Goal: Task Accomplishment & Management: Manage account settings

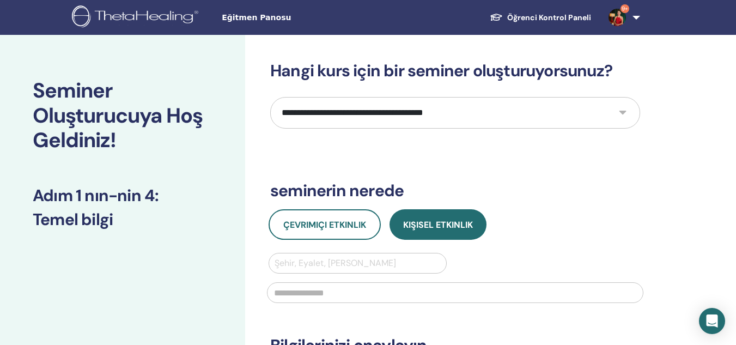
click at [489, 113] on select "**********" at bounding box center [455, 113] width 370 height 32
select select "****"
click at [270, 97] on select "**********" at bounding box center [455, 113] width 370 height 32
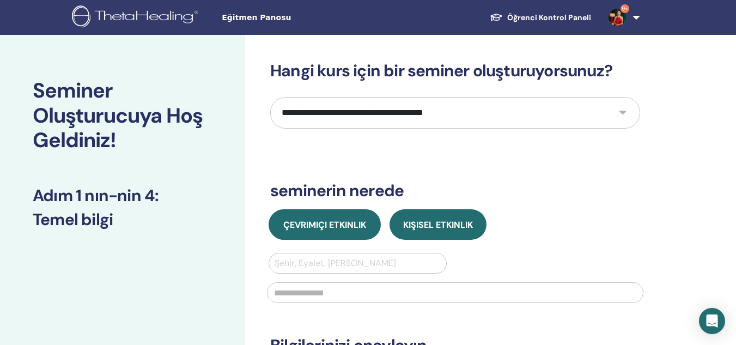
click at [345, 219] on span "Çevrimiçi Etkinlik" at bounding box center [324, 224] width 83 height 11
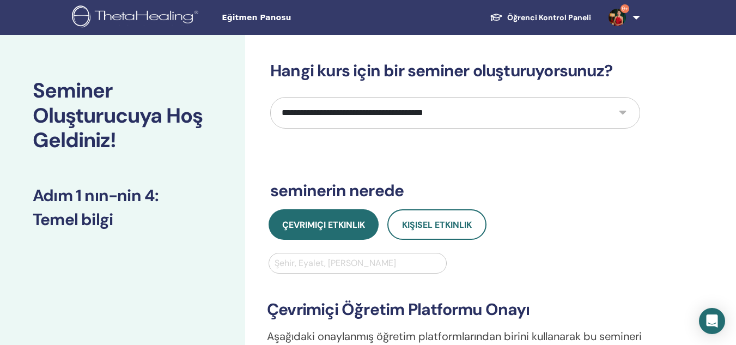
click at [312, 263] on div at bounding box center [357, 262] width 166 height 15
type input "*********"
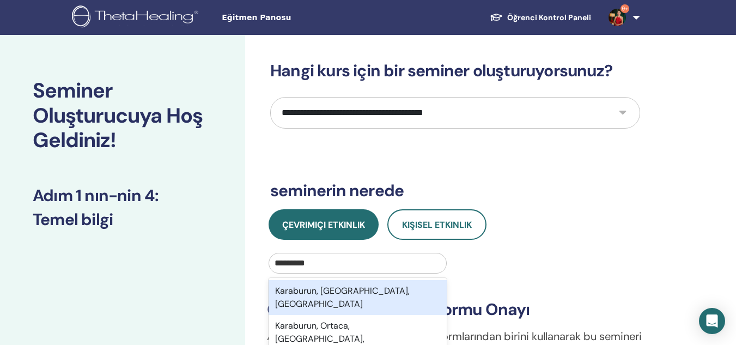
click at [296, 292] on div "Karaburun, [GEOGRAPHIC_DATA], [GEOGRAPHIC_DATA]" at bounding box center [358, 297] width 178 height 35
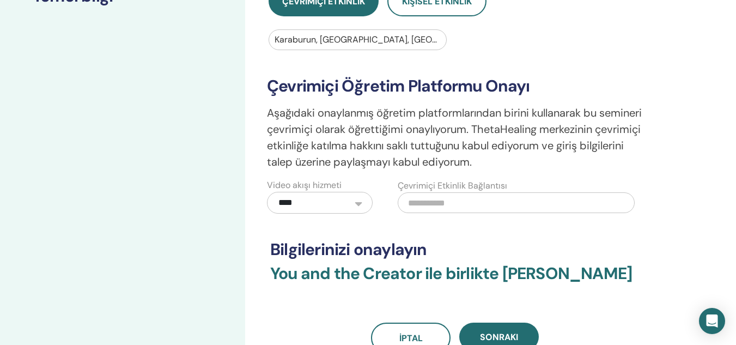
scroll to position [227, 0]
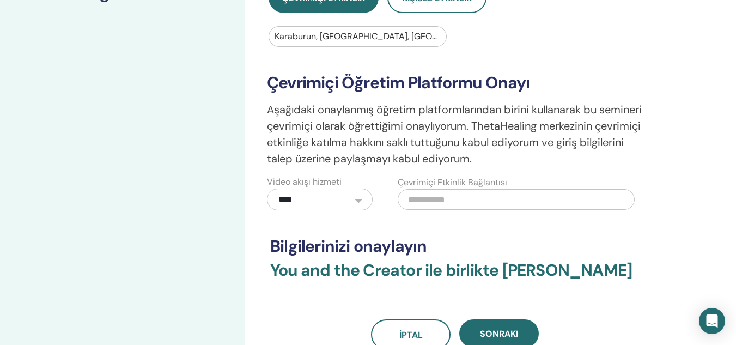
click at [422, 194] on input "text" at bounding box center [516, 199] width 236 height 21
paste input "**********"
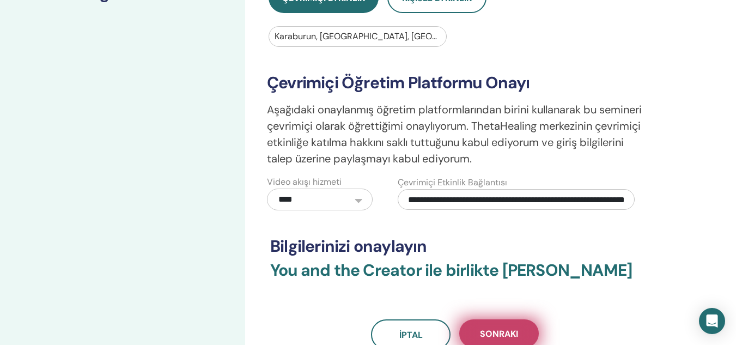
type input "**********"
click at [514, 324] on button "Sonraki" at bounding box center [499, 333] width 80 height 28
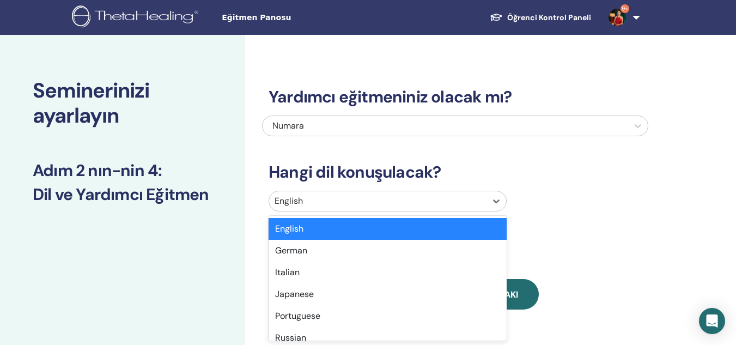
click at [325, 198] on div at bounding box center [377, 200] width 206 height 15
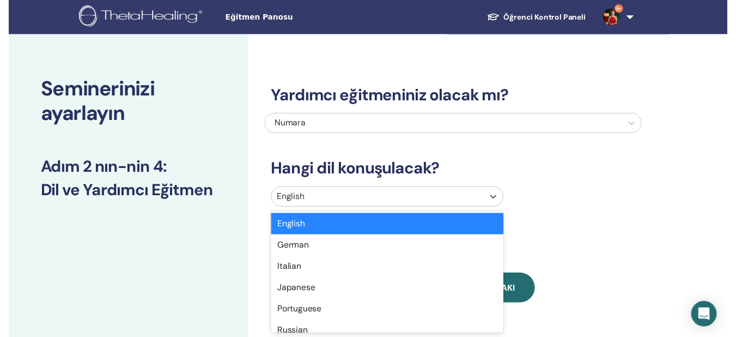
scroll to position [39, 0]
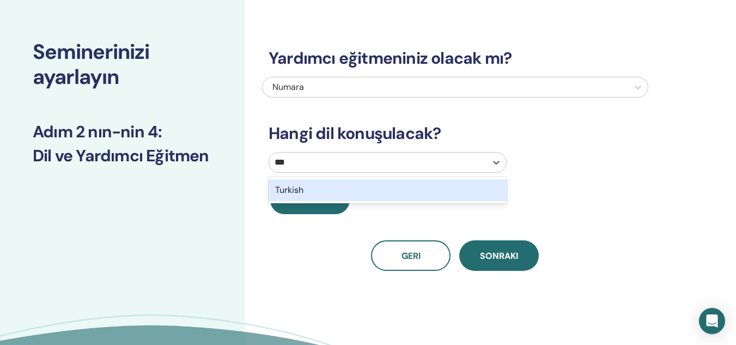
type input "****"
click at [325, 190] on div "Turkish" at bounding box center [388, 190] width 238 height 22
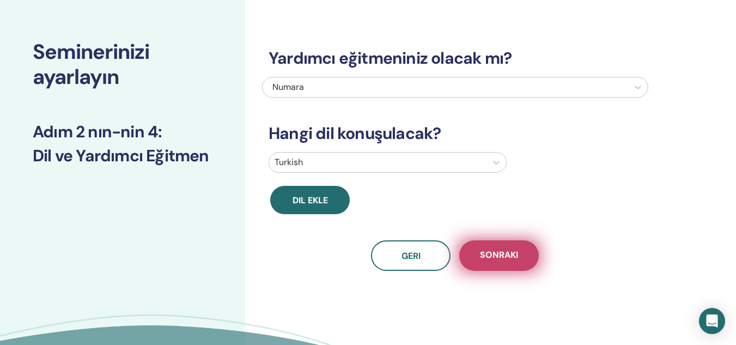
click at [499, 263] on button "Sonraki" at bounding box center [499, 255] width 80 height 30
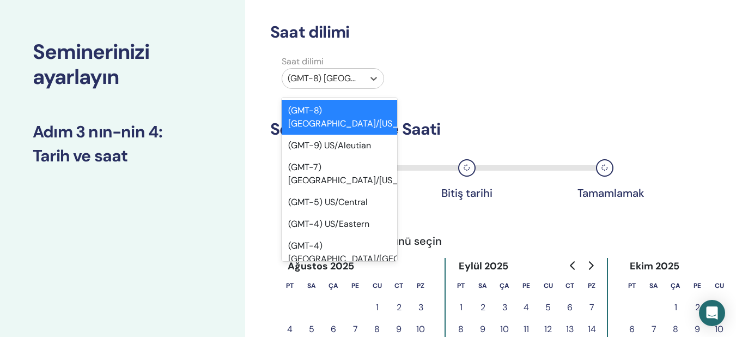
click at [339, 82] on div at bounding box center [323, 78] width 71 height 15
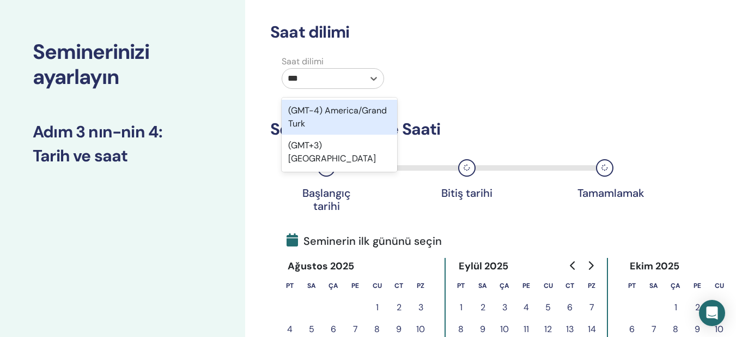
type input "****"
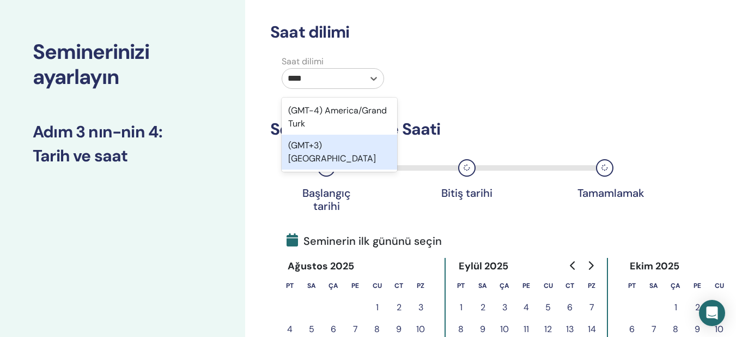
click at [306, 145] on div "(GMT+3) Turkey" at bounding box center [339, 152] width 115 height 35
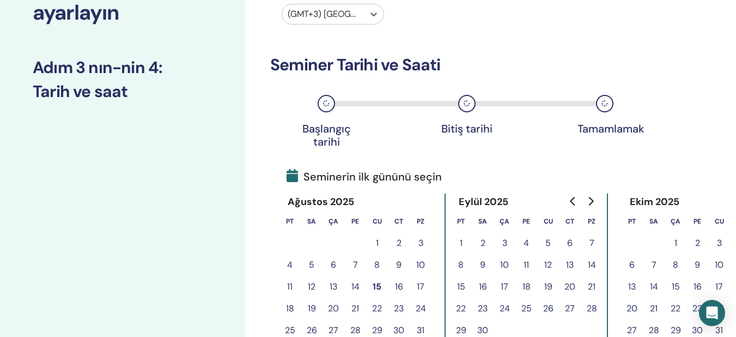
scroll to position [122, 0]
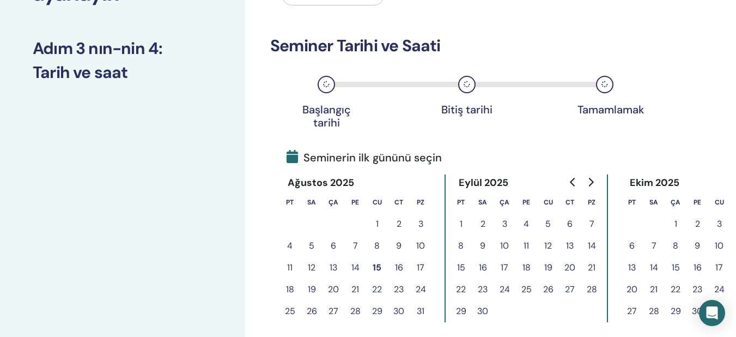
click at [592, 176] on button "Go to next month" at bounding box center [590, 182] width 17 height 22
click at [672, 243] on button "5" at bounding box center [675, 246] width 22 height 22
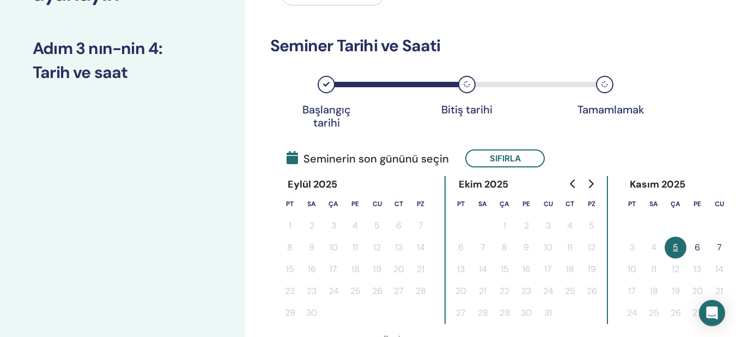
click at [693, 241] on button "6" at bounding box center [697, 247] width 22 height 22
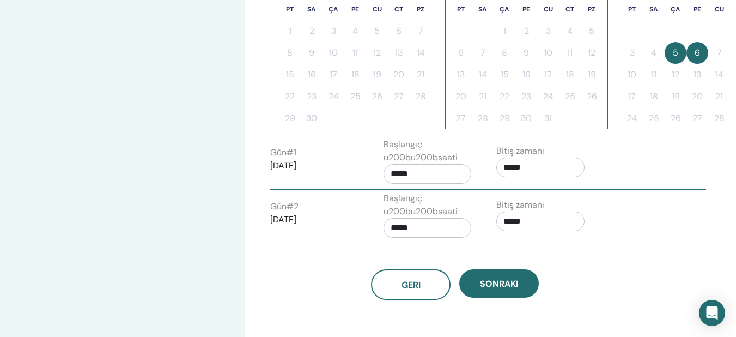
scroll to position [365, 0]
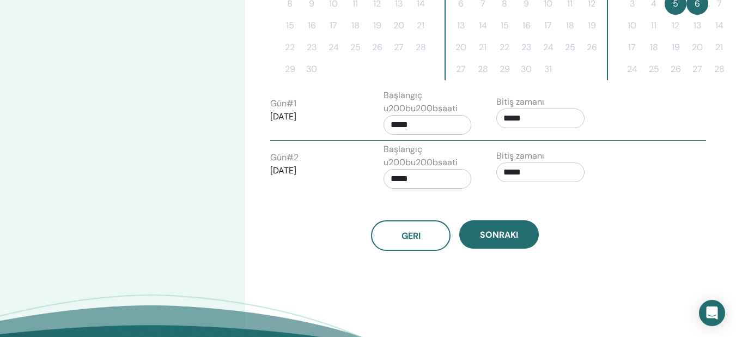
click at [539, 114] on input "*****" at bounding box center [540, 118] width 88 height 20
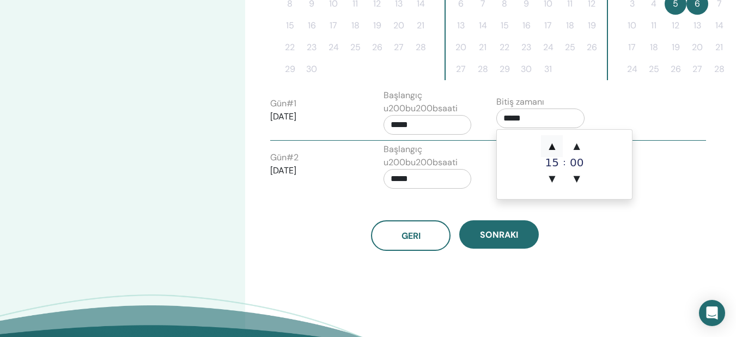
click at [557, 144] on span "▲" at bounding box center [552, 146] width 22 height 22
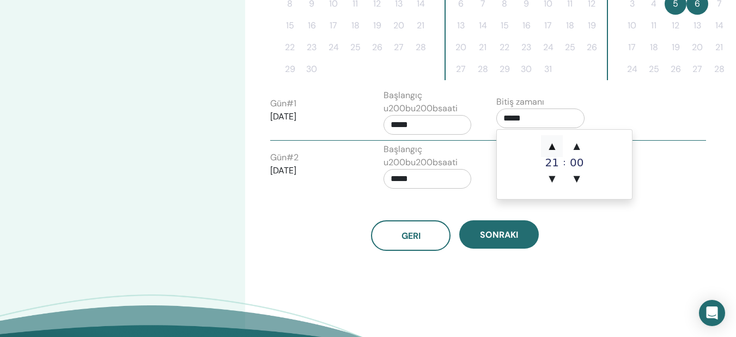
click at [557, 144] on span "▲" at bounding box center [552, 146] width 22 height 22
click at [577, 174] on span "▼" at bounding box center [577, 179] width 22 height 22
click at [551, 144] on span "▲" at bounding box center [552, 146] width 22 height 22
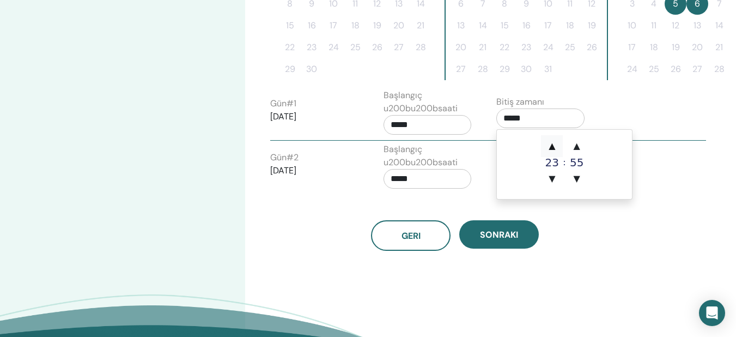
type input "*****"
click at [439, 123] on input "*****" at bounding box center [427, 125] width 88 height 20
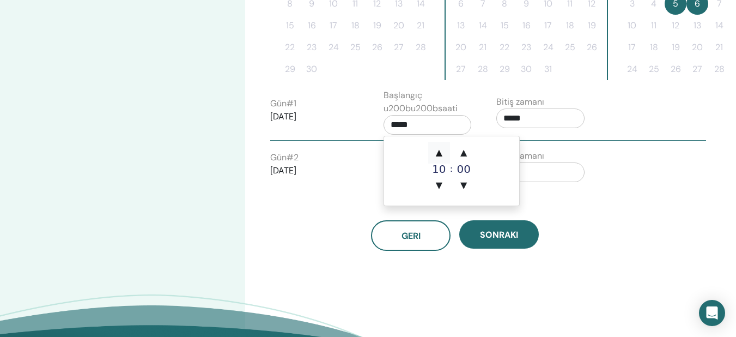
click at [443, 153] on span "▲" at bounding box center [439, 153] width 22 height 22
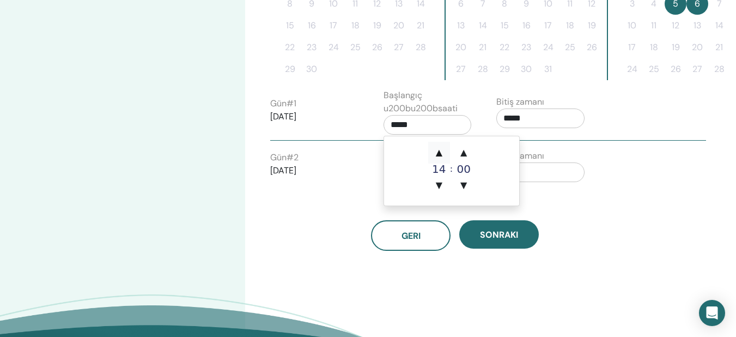
click at [443, 153] on span "▲" at bounding box center [439, 153] width 22 height 22
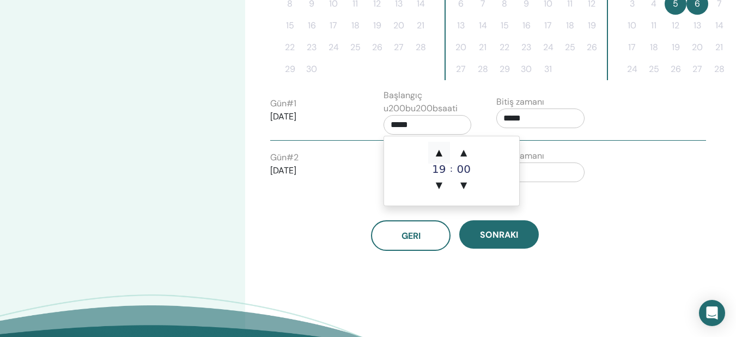
type input "*****"
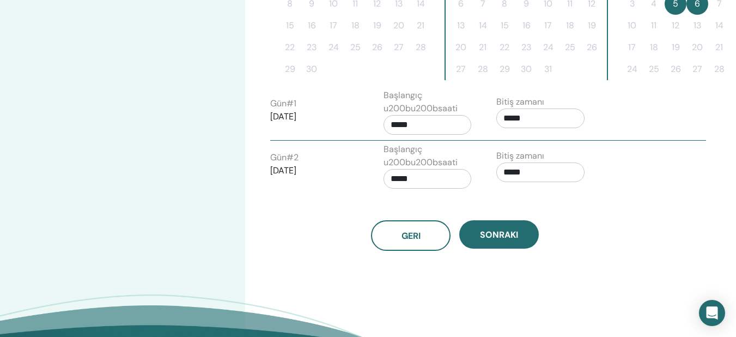
click at [327, 214] on div "Geri Sonraki" at bounding box center [455, 222] width 386 height 57
click at [421, 179] on input "*****" at bounding box center [427, 179] width 88 height 20
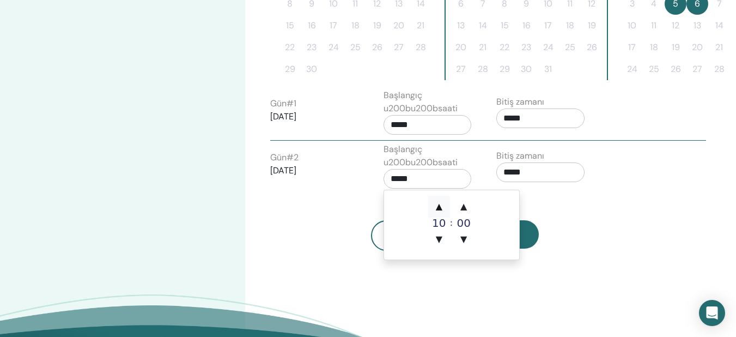
click at [441, 209] on span "▲" at bounding box center [439, 207] width 22 height 22
type input "*****"
click at [533, 172] on input "*****" at bounding box center [540, 172] width 88 height 20
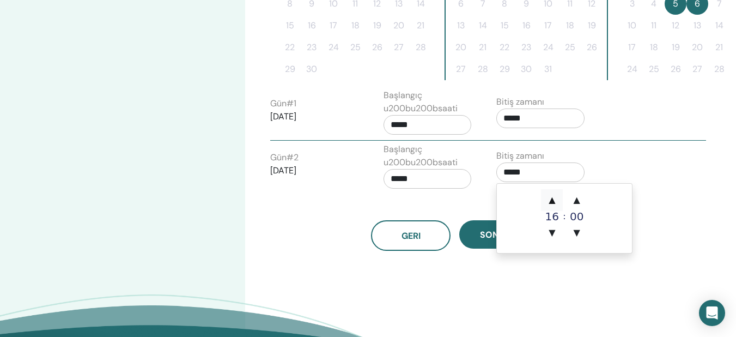
click at [547, 200] on span "▲" at bounding box center [552, 200] width 22 height 22
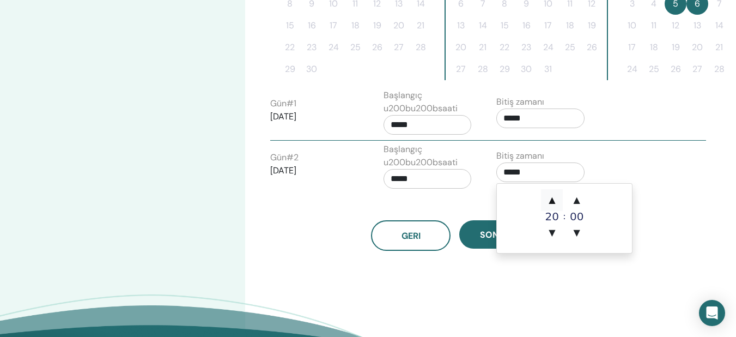
click at [547, 200] on span "▲" at bounding box center [552, 200] width 22 height 22
click at [577, 230] on span "▼" at bounding box center [577, 233] width 22 height 22
click at [554, 196] on span "▲" at bounding box center [552, 200] width 22 height 22
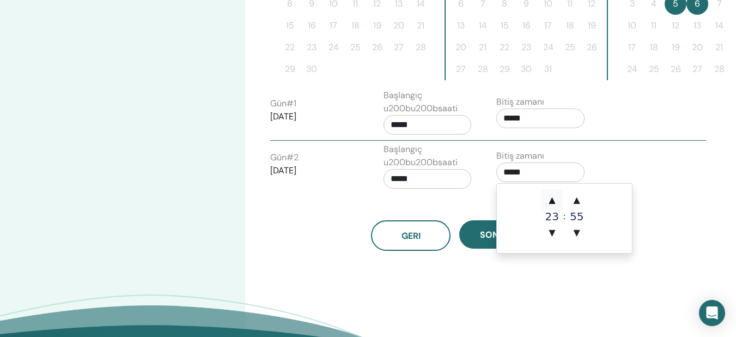
type input "*****"
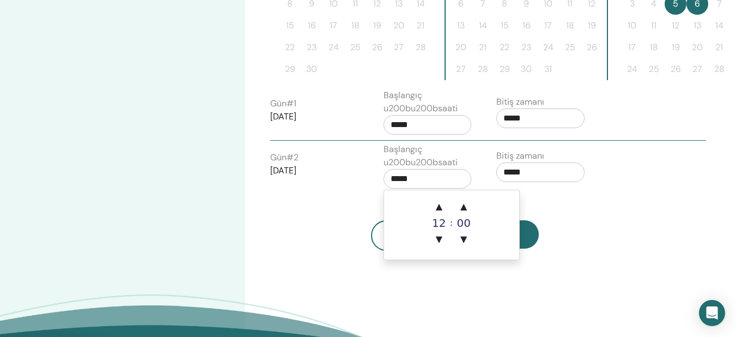
click at [426, 179] on input "*****" at bounding box center [427, 179] width 88 height 20
click at [440, 209] on span "▲" at bounding box center [439, 207] width 22 height 22
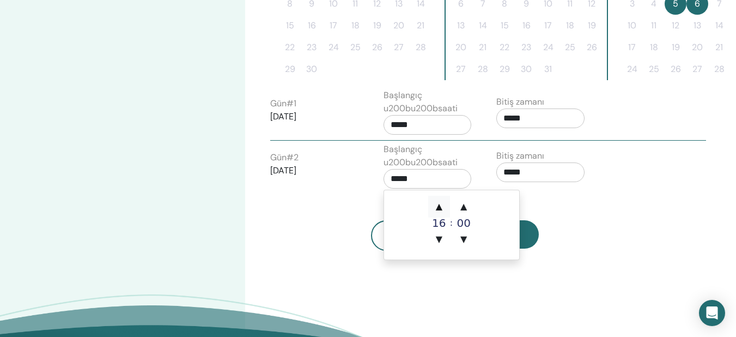
click at [440, 209] on span "▲" at bounding box center [439, 207] width 22 height 22
type input "*****"
click at [325, 224] on div "Geri Sonraki" at bounding box center [455, 235] width 386 height 30
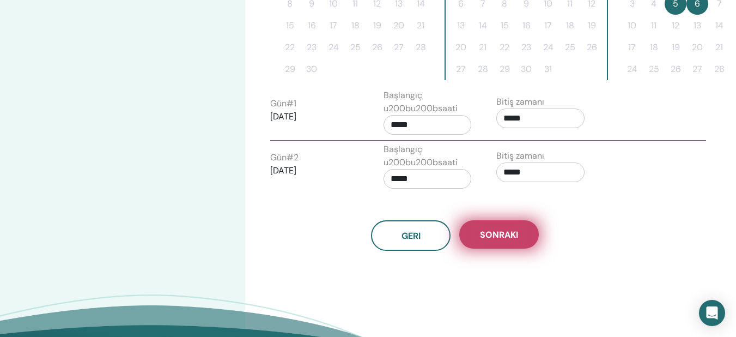
click at [513, 229] on span "Sonraki" at bounding box center [499, 234] width 38 height 11
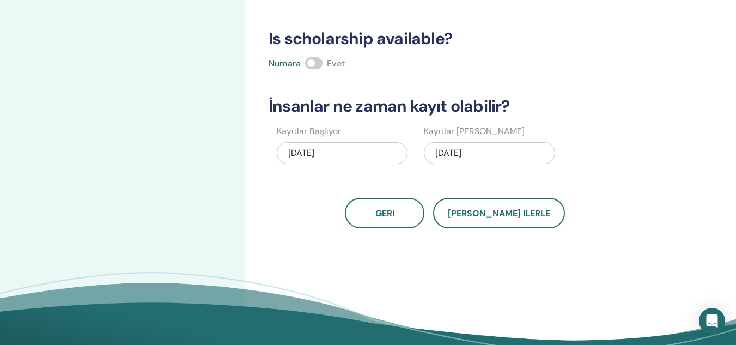
scroll to position [264, 0]
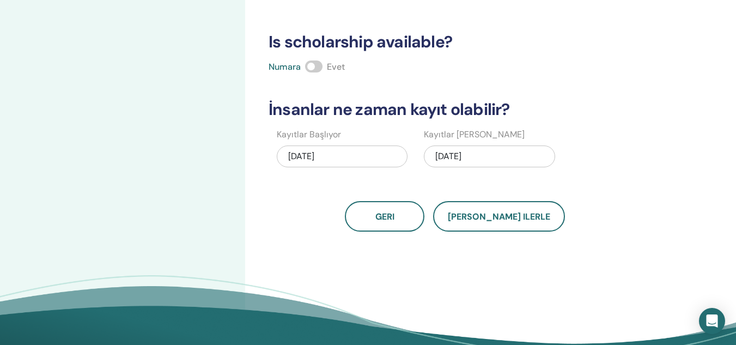
click at [315, 155] on div "08/15/2025" at bounding box center [342, 156] width 131 height 22
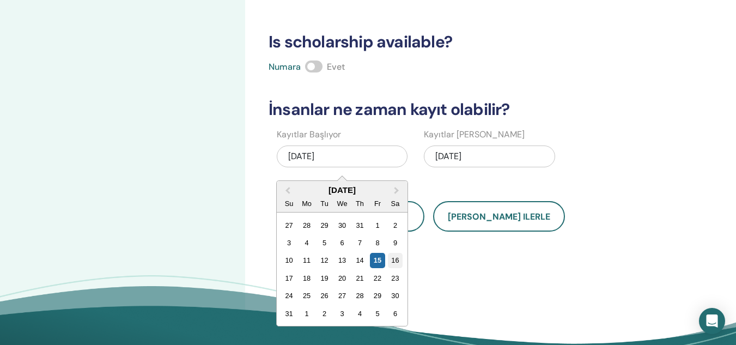
click at [395, 263] on div "16" at bounding box center [395, 260] width 15 height 15
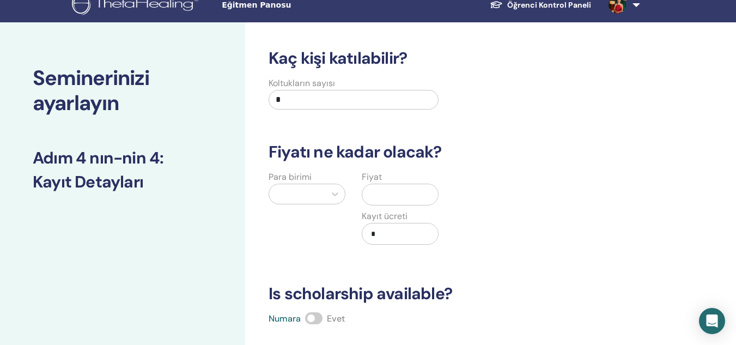
scroll to position [11, 0]
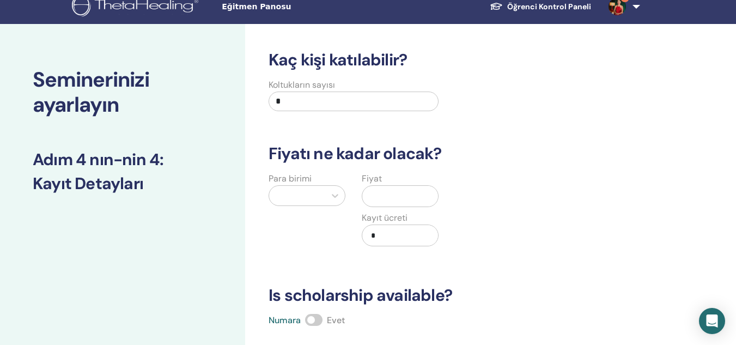
click at [312, 97] on input "*" at bounding box center [354, 101] width 170 height 20
type input "***"
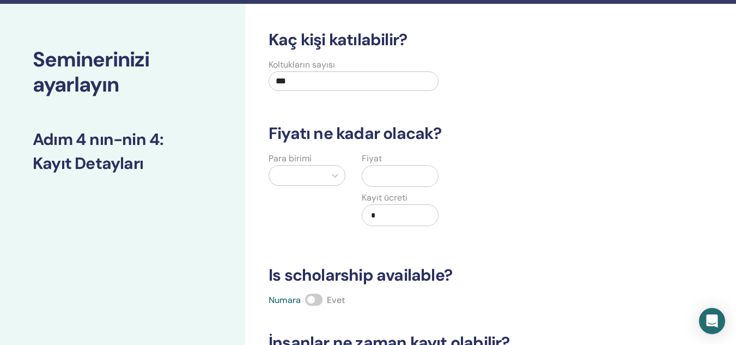
click at [321, 186] on div at bounding box center [307, 175] width 77 height 21
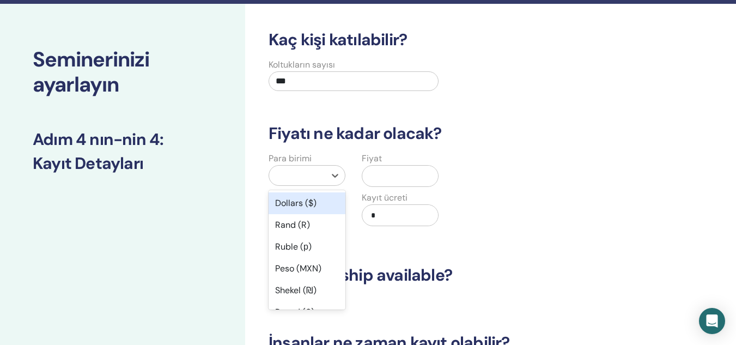
scroll to position [44, 0]
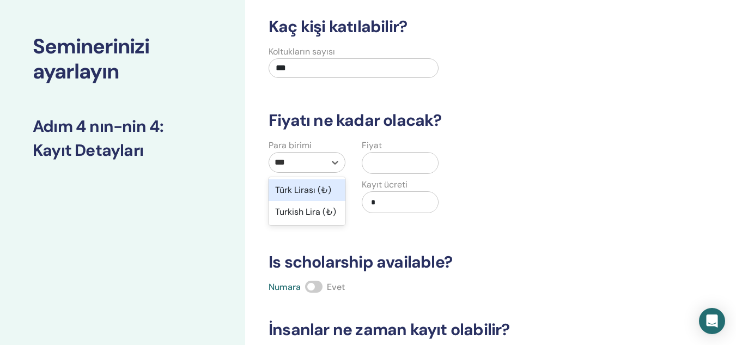
type input "****"
click at [322, 190] on div "Türk Lirası (₺)" at bounding box center [307, 190] width 77 height 22
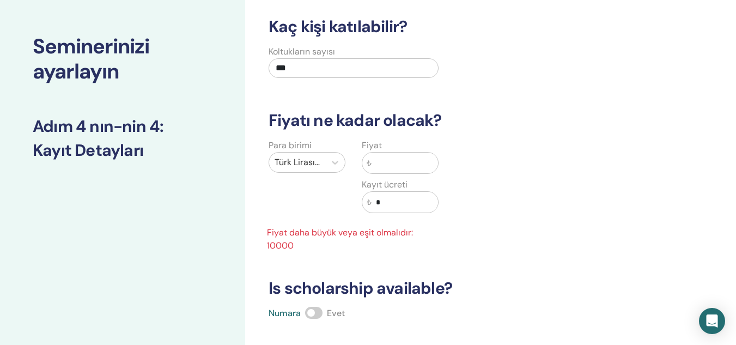
click at [389, 165] on input "text" at bounding box center [404, 162] width 66 height 21
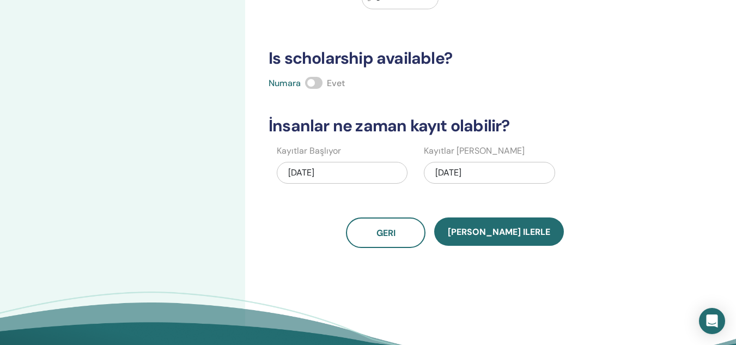
scroll to position [257, 0]
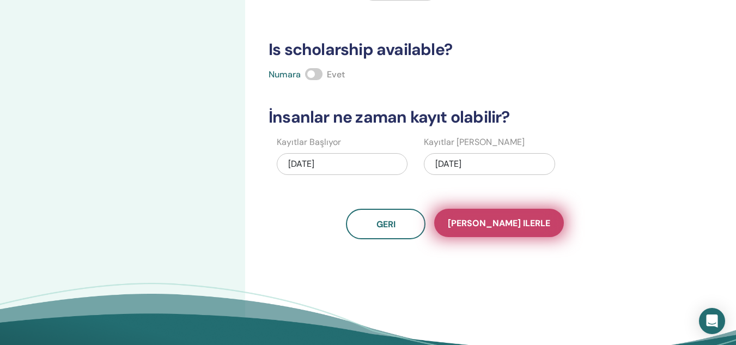
type input "*****"
click at [499, 225] on span "Kaydet ilerle" at bounding box center [499, 222] width 102 height 11
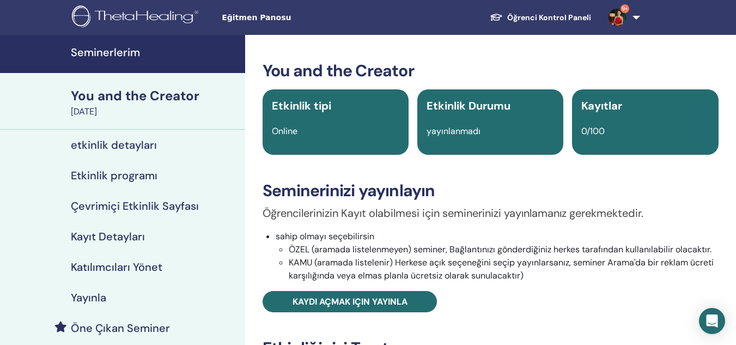
scroll to position [28, 0]
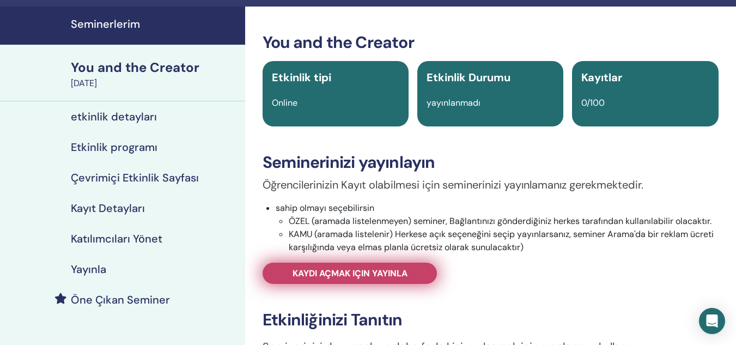
click at [371, 283] on link "Kaydı açmak için yayınla" at bounding box center [350, 273] width 174 height 21
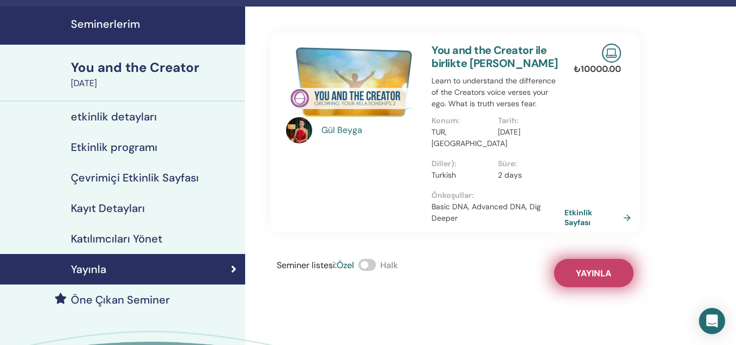
click at [571, 265] on button "Yayınla" at bounding box center [594, 273] width 80 height 28
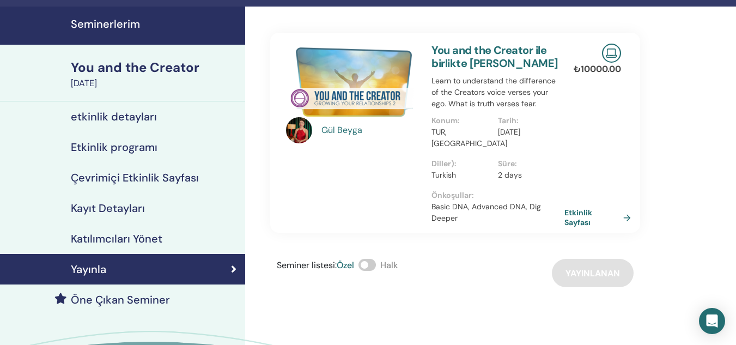
click at [113, 16] on link "Seminerlerim" at bounding box center [122, 26] width 245 height 38
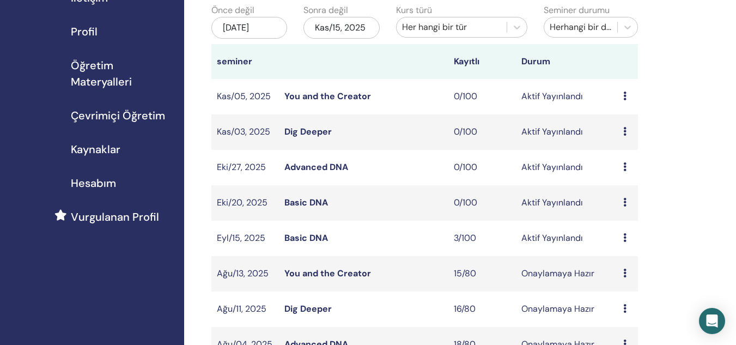
scroll to position [126, 0]
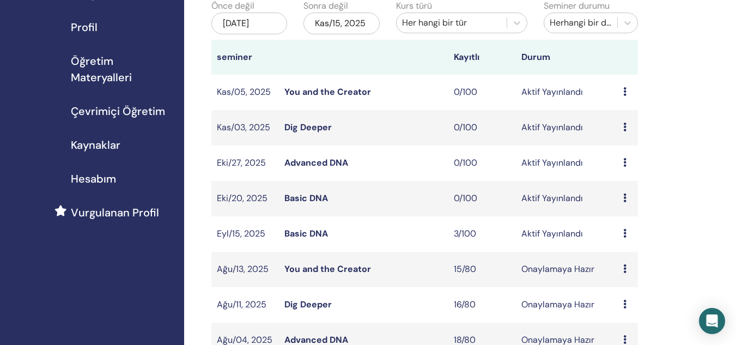
click at [346, 267] on link "You and the Creator" at bounding box center [327, 268] width 87 height 11
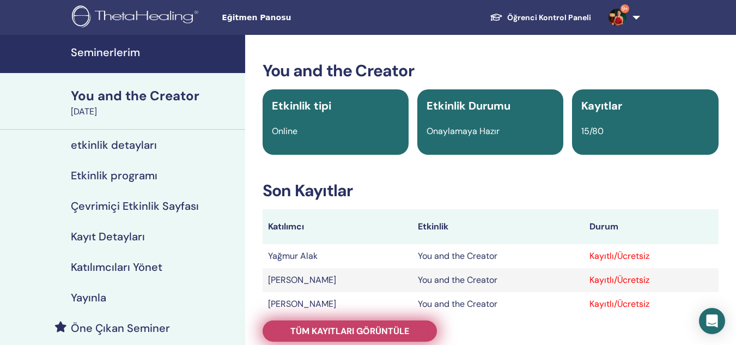
click at [355, 330] on span "Tüm kayıtları görüntüle" at bounding box center [349, 330] width 119 height 11
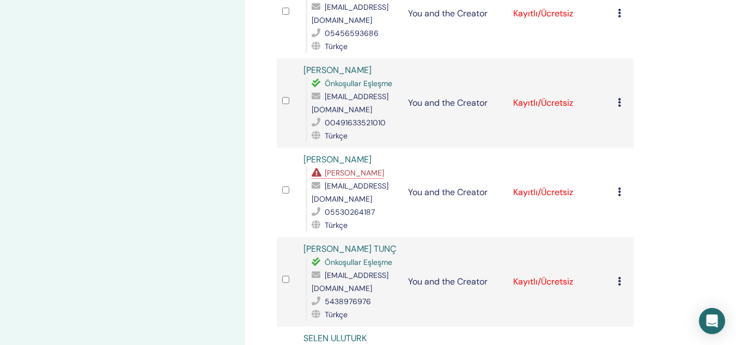
scroll to position [742, 0]
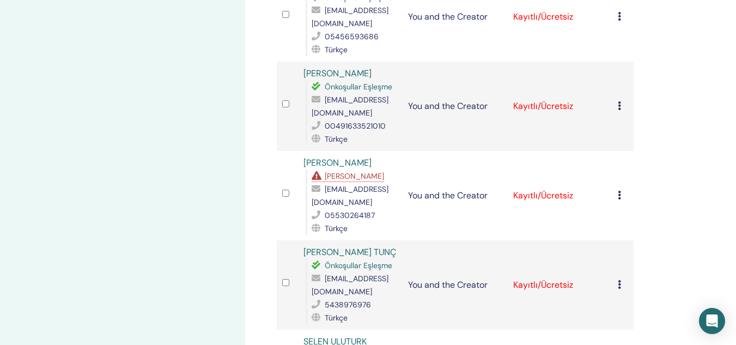
click at [356, 171] on span "Eksik Önkoşullar" at bounding box center [354, 176] width 59 height 10
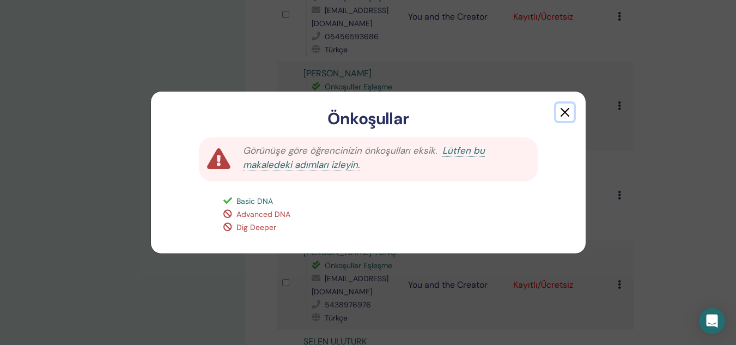
click at [561, 111] on button "button" at bounding box center [564, 111] width 17 height 17
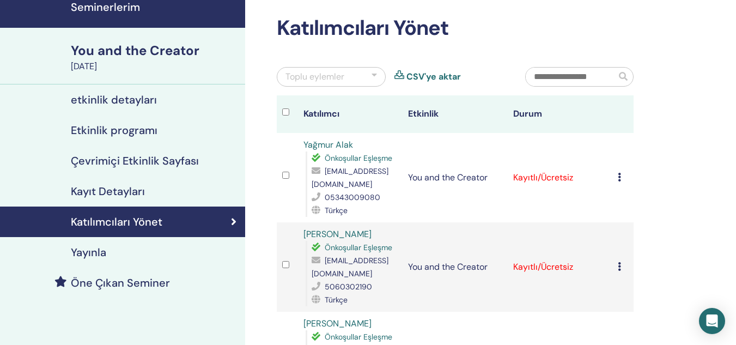
scroll to position [0, 0]
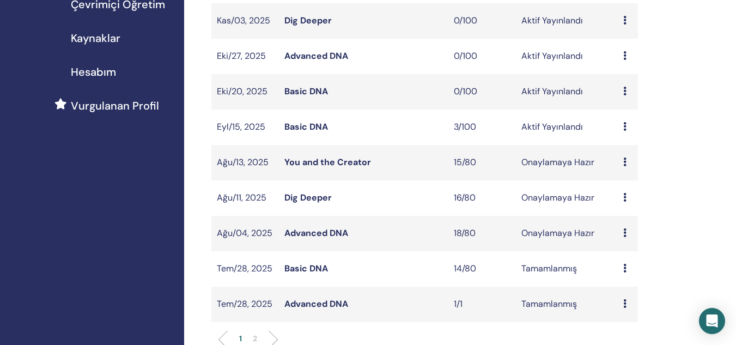
scroll to position [230, 0]
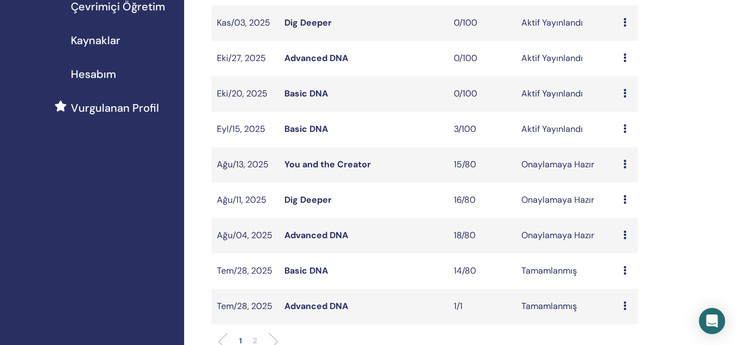
click at [324, 235] on link "Advanced DNA" at bounding box center [316, 234] width 64 height 11
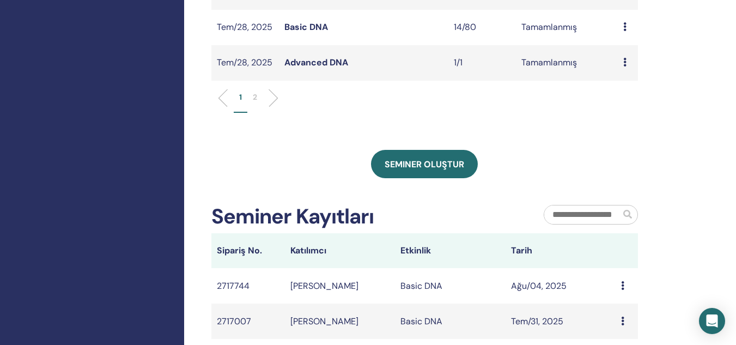
scroll to position [367, 0]
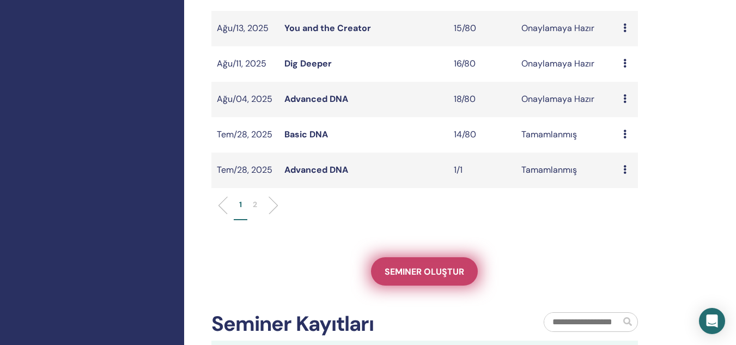
click at [398, 277] on span "Seminer oluştur" at bounding box center [425, 271] width 80 height 11
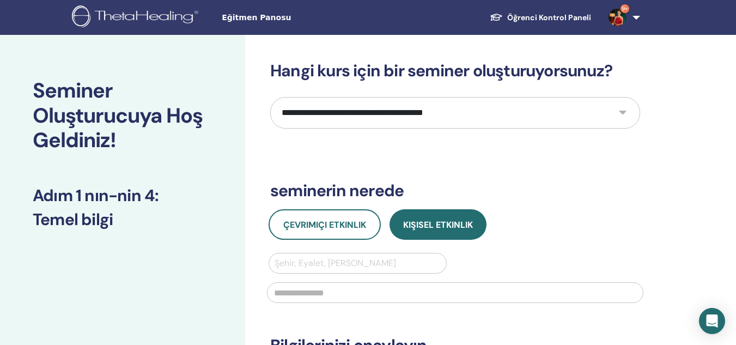
click at [484, 118] on select "**********" at bounding box center [455, 113] width 370 height 32
select select "*"
click at [270, 97] on select "**********" at bounding box center [455, 113] width 370 height 32
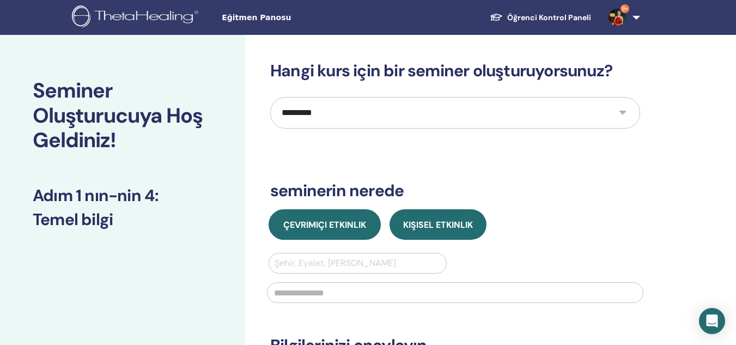
click at [342, 230] on button "Çevrimiçi Etkinlik" at bounding box center [325, 224] width 112 height 30
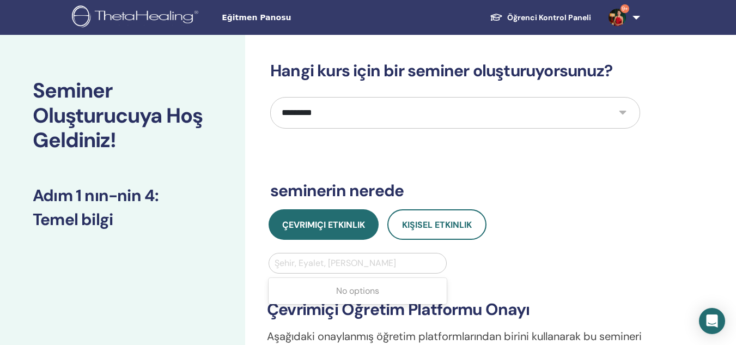
click at [324, 264] on div at bounding box center [357, 262] width 166 height 15
type input "*********"
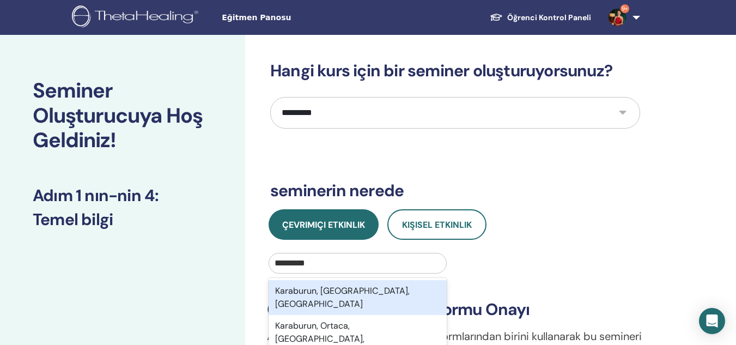
click at [338, 292] on div "Karaburun, İzmir, TUR" at bounding box center [358, 297] width 178 height 35
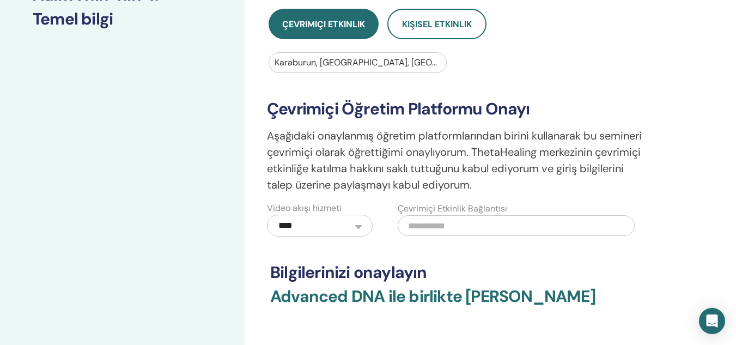
scroll to position [263, 0]
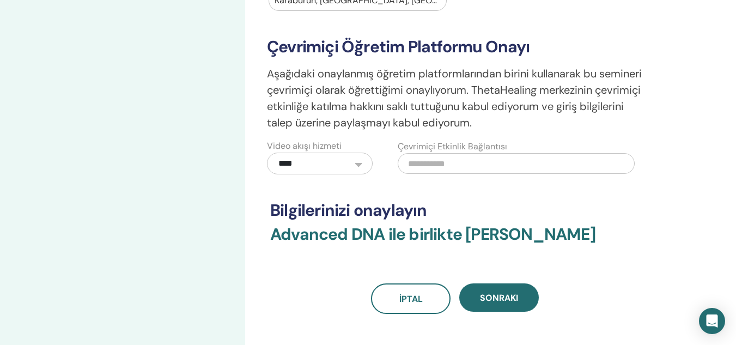
click at [446, 162] on input "text" at bounding box center [516, 163] width 236 height 21
paste input "**********"
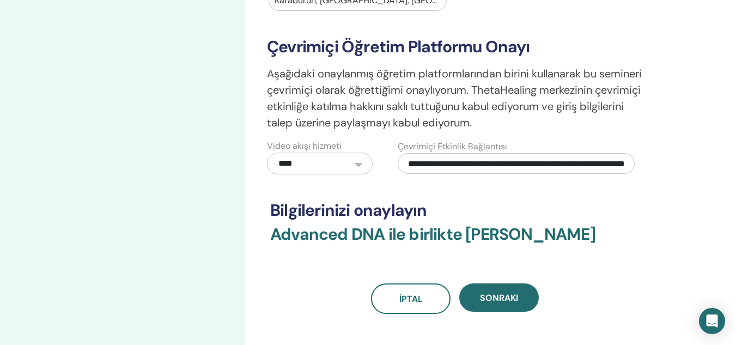
scroll to position [0, 84]
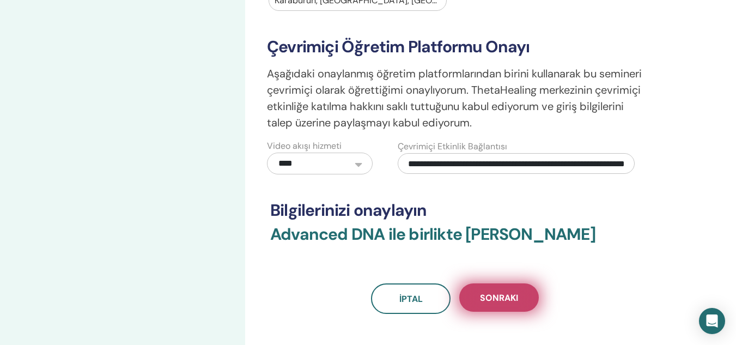
type input "**********"
click at [502, 290] on button "Sonraki" at bounding box center [499, 297] width 80 height 28
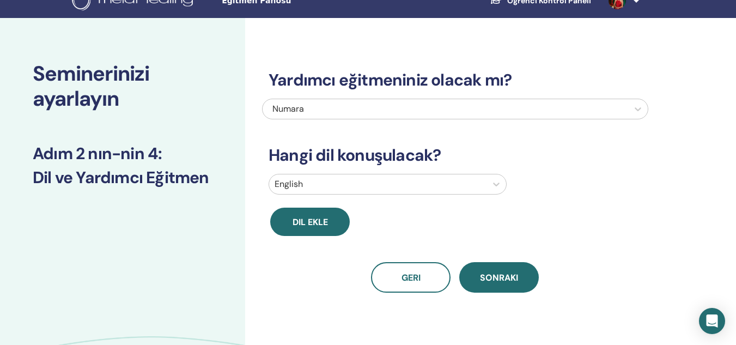
click at [381, 197] on div "English" at bounding box center [455, 186] width 386 height 25
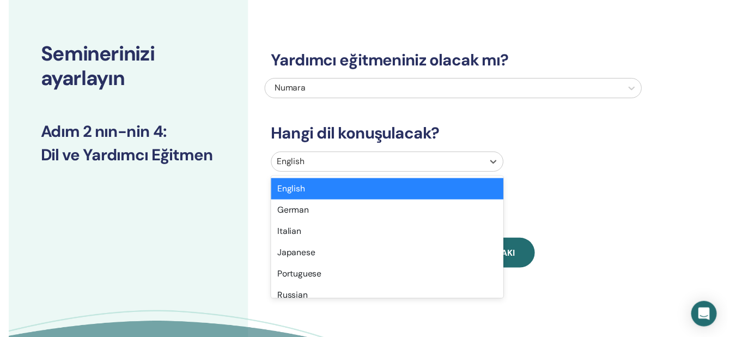
scroll to position [39, 0]
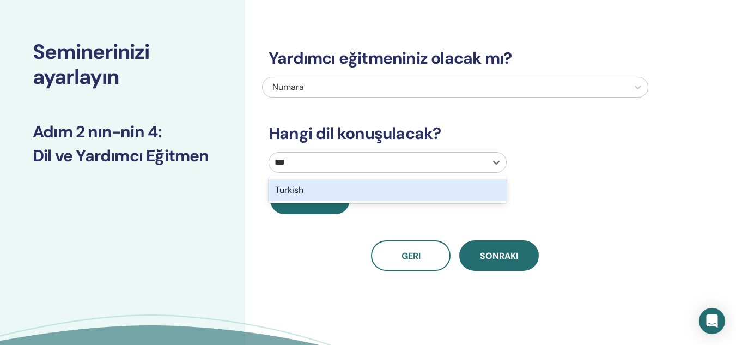
type input "****"
click at [381, 197] on div "Turkish" at bounding box center [388, 190] width 238 height 22
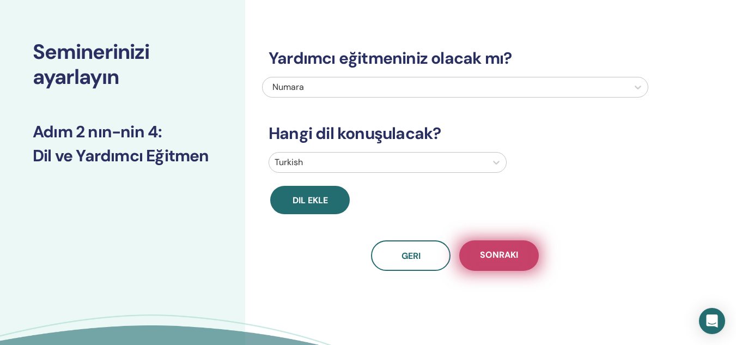
click at [511, 260] on span "Sonraki" at bounding box center [499, 256] width 38 height 14
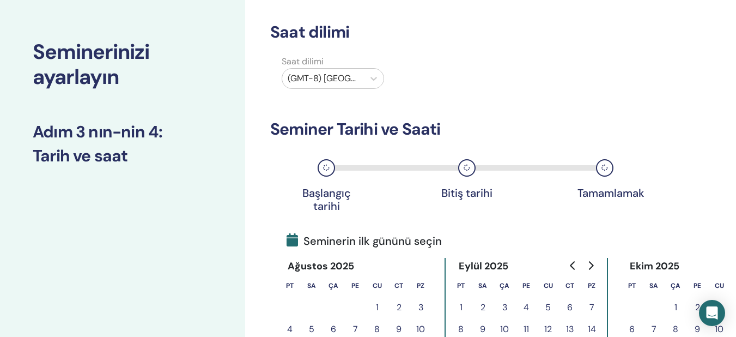
click at [351, 76] on div at bounding box center [323, 78] width 71 height 15
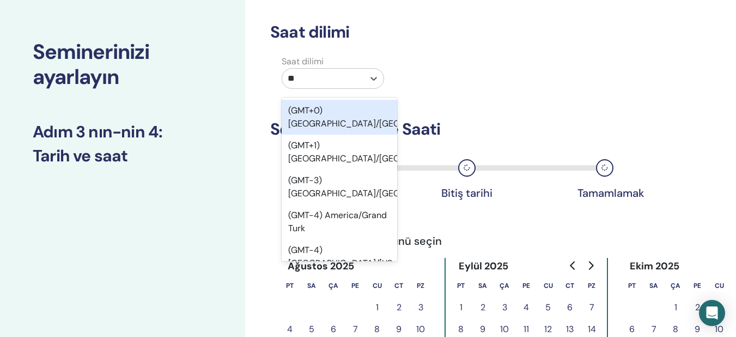
type input "***"
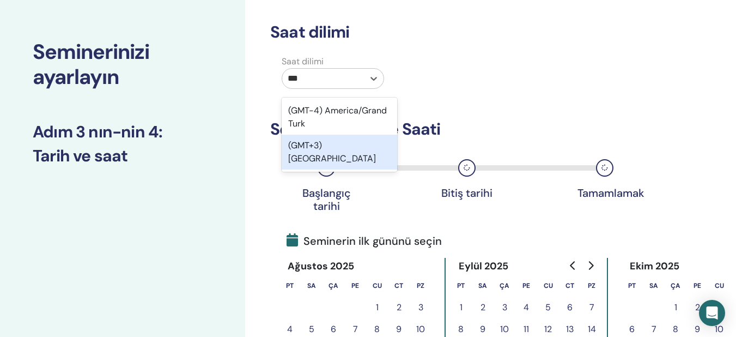
click at [333, 144] on div "(GMT+3) Turkey" at bounding box center [339, 152] width 115 height 35
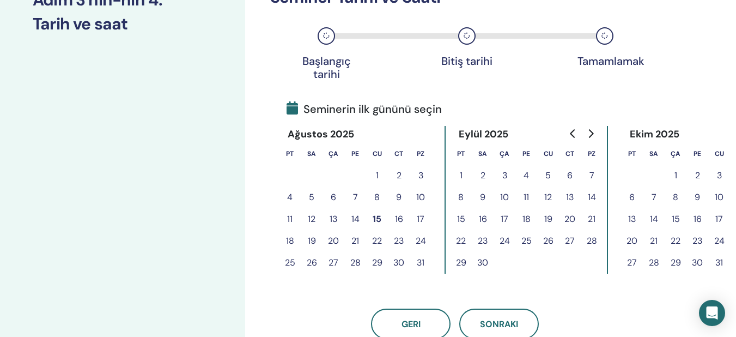
scroll to position [175, 0]
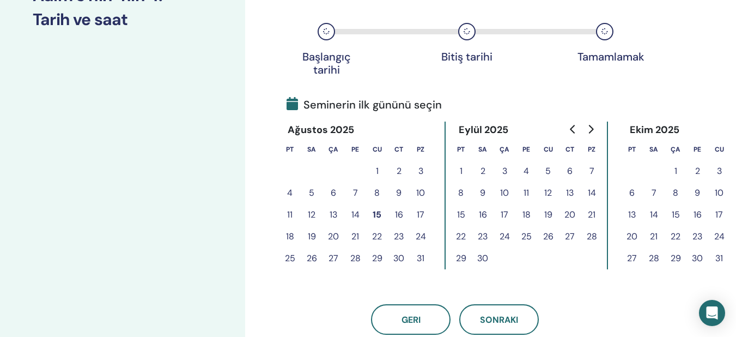
click at [380, 215] on button "15" at bounding box center [377, 215] width 22 height 22
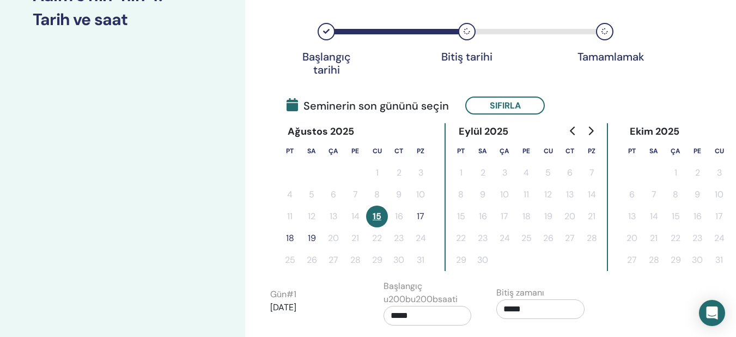
click at [422, 221] on button "17" at bounding box center [421, 216] width 22 height 22
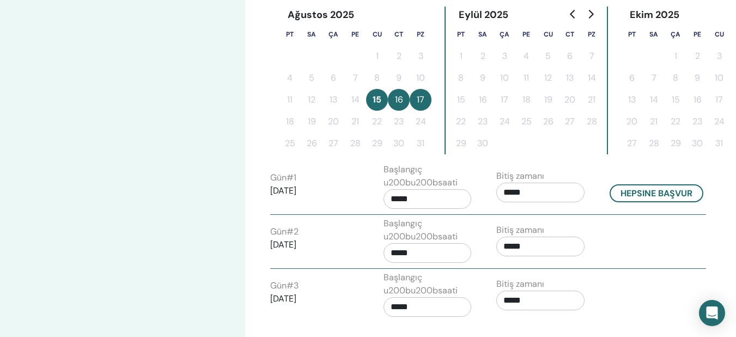
scroll to position [301, 0]
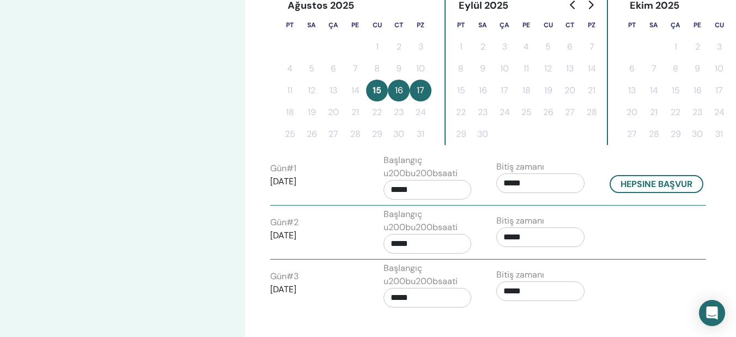
click at [529, 179] on input "*****" at bounding box center [540, 183] width 88 height 20
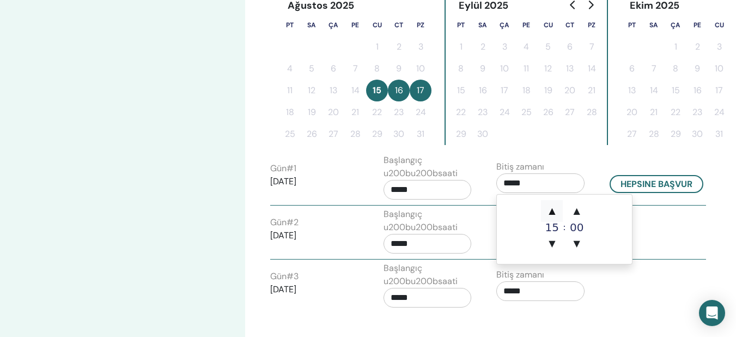
click at [554, 213] on span "▲" at bounding box center [552, 211] width 22 height 22
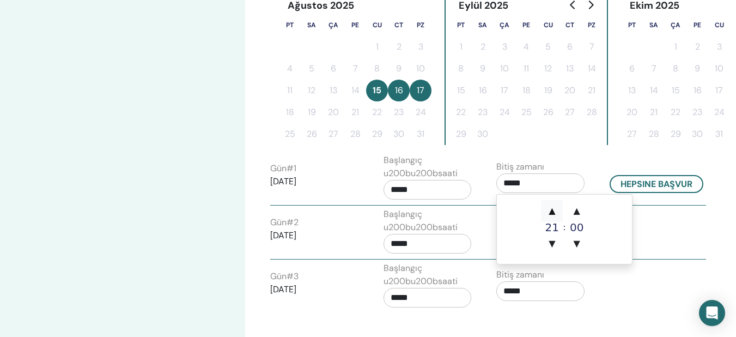
click at [554, 213] on span "▲" at bounding box center [552, 211] width 22 height 22
click at [574, 239] on span "▼" at bounding box center [577, 244] width 22 height 22
click at [553, 209] on span "▲" at bounding box center [552, 211] width 22 height 22
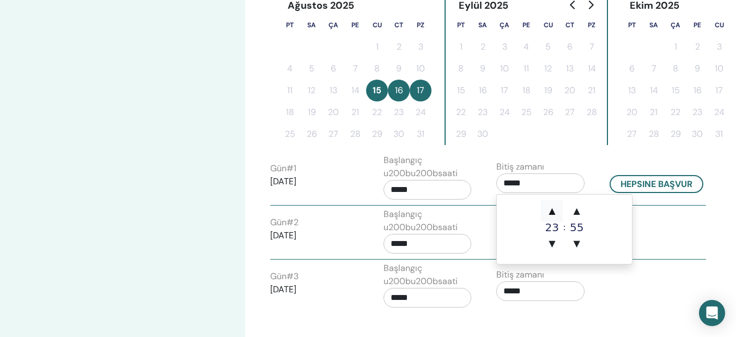
type input "*****"
click at [434, 189] on input "*****" at bounding box center [427, 190] width 88 height 20
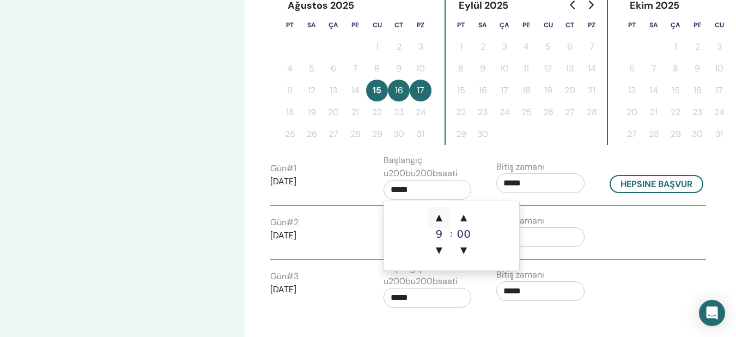
click at [438, 219] on span "▲" at bounding box center [439, 217] width 22 height 22
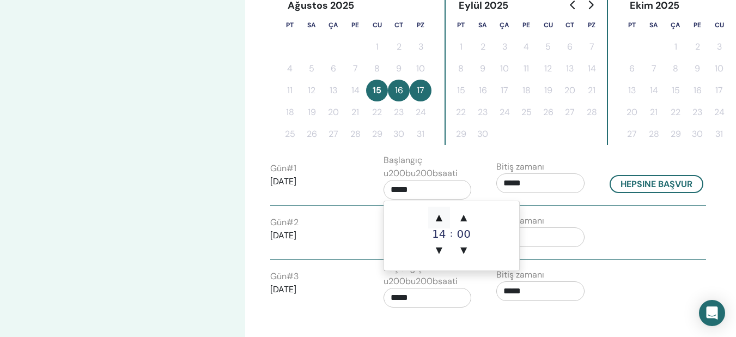
click at [438, 219] on span "▲" at bounding box center [439, 217] width 22 height 22
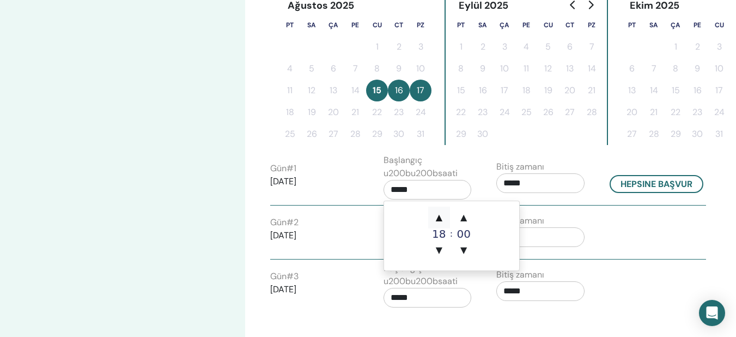
type input "*****"
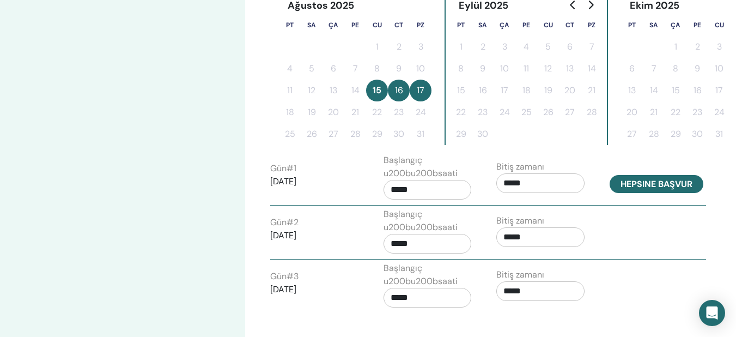
click at [659, 186] on button "Hepsine başvur" at bounding box center [656, 184] width 94 height 18
type input "*****"
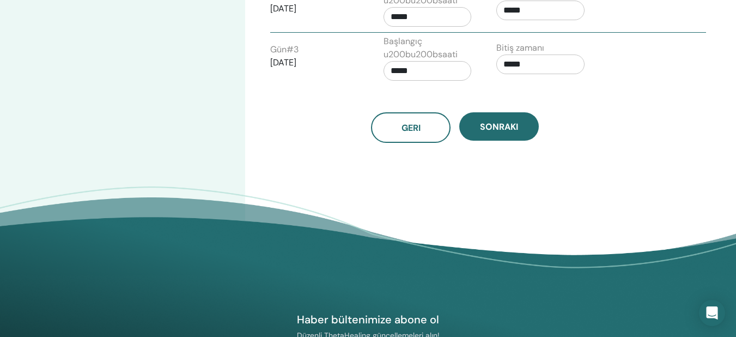
scroll to position [531, 0]
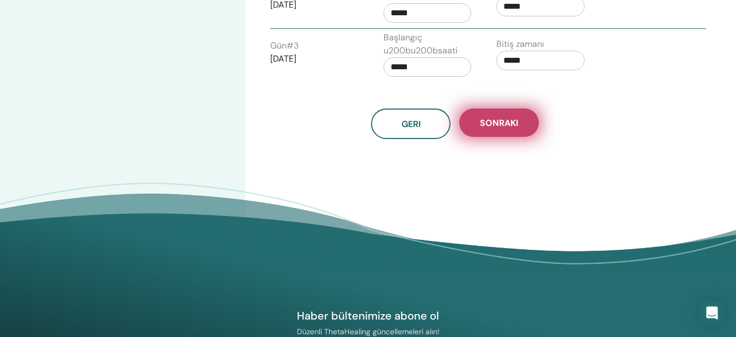
click at [518, 119] on span "Sonraki" at bounding box center [499, 122] width 38 height 11
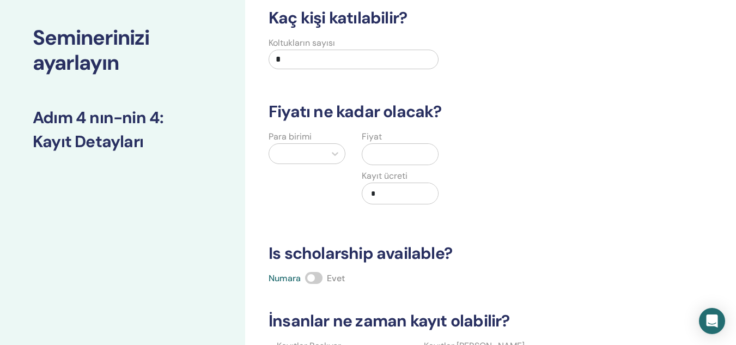
scroll to position [51, 0]
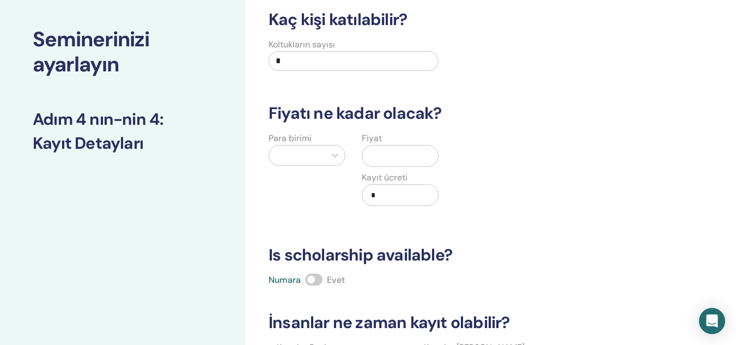
click at [339, 68] on input "*" at bounding box center [354, 61] width 170 height 20
type input "*"
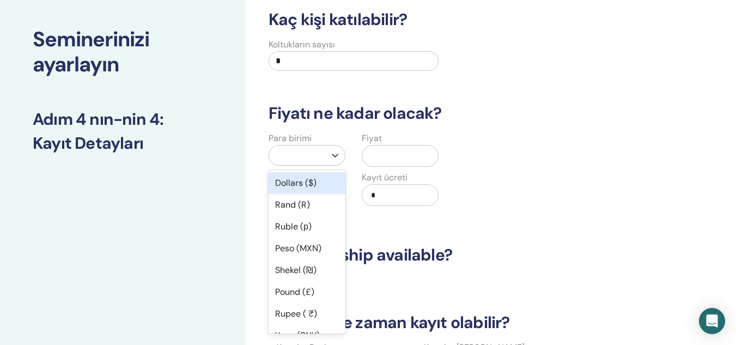
click at [323, 160] on div at bounding box center [297, 155] width 56 height 20
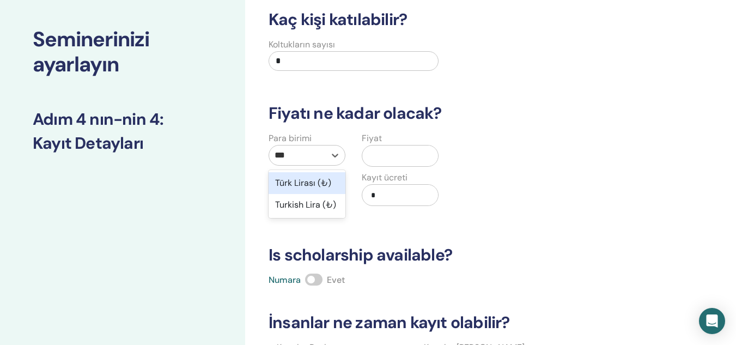
type input "****"
click at [305, 184] on div "Türk Lirası (₺)" at bounding box center [307, 183] width 77 height 22
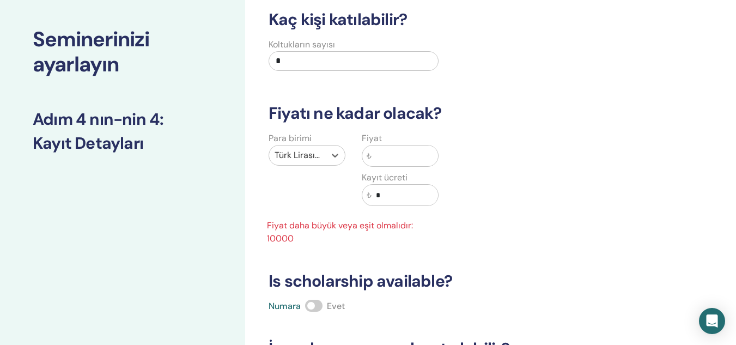
click at [400, 156] on input "text" at bounding box center [404, 155] width 66 height 21
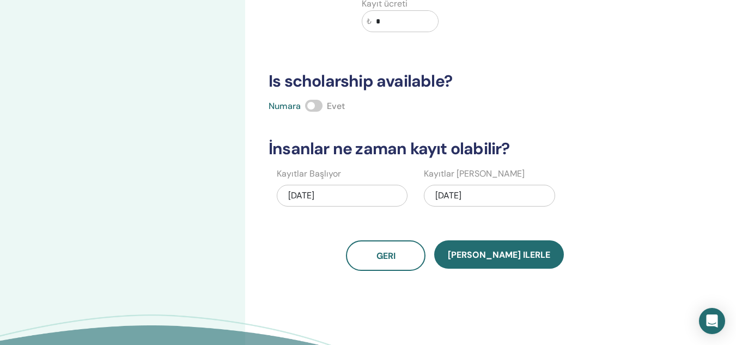
scroll to position [226, 0]
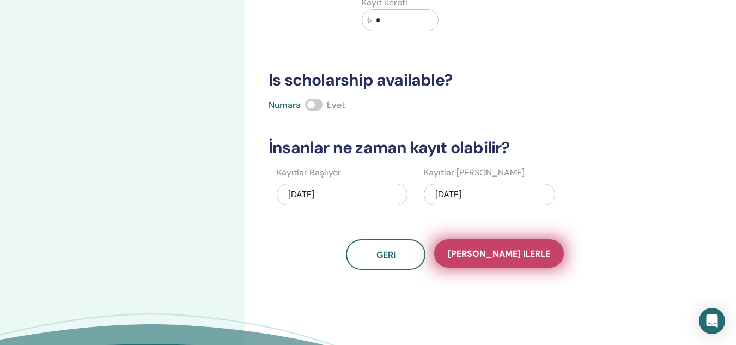
type input "*****"
click at [498, 253] on span "Kaydet ilerle" at bounding box center [499, 253] width 102 height 11
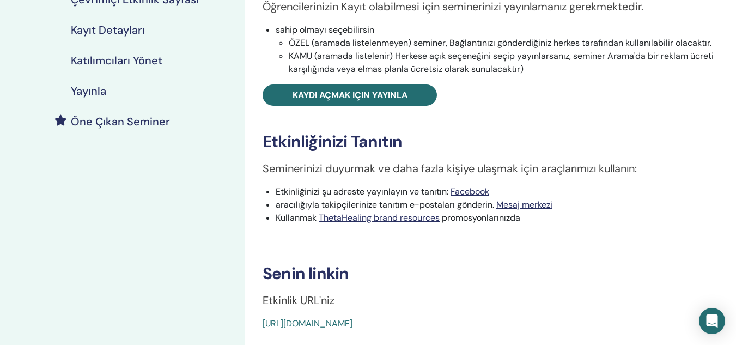
scroll to position [211, 0]
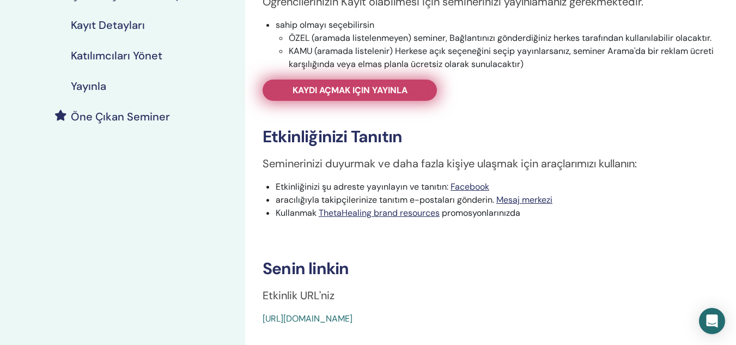
click at [358, 91] on span "Kaydı açmak için yayınla" at bounding box center [349, 89] width 115 height 11
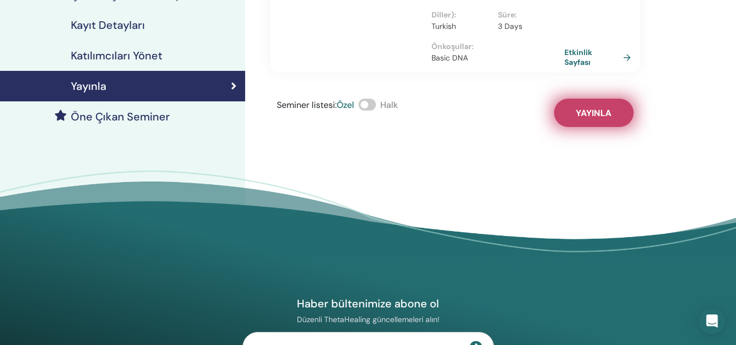
click at [627, 103] on button "Yayınla" at bounding box center [594, 113] width 80 height 28
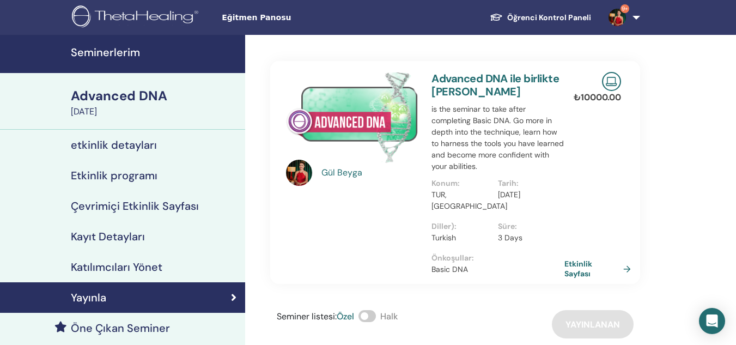
click at [94, 58] on h4 "Seminerlerim" at bounding box center [155, 52] width 168 height 13
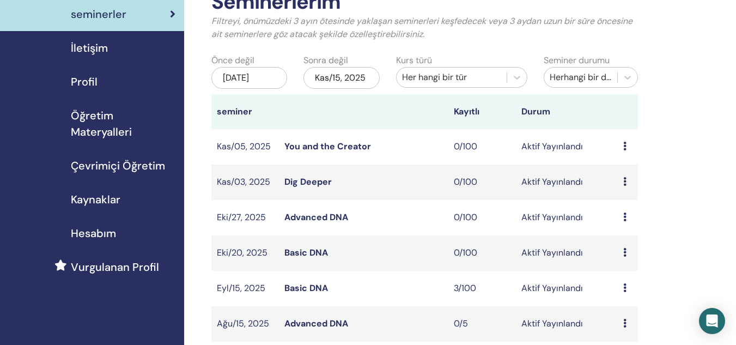
scroll to position [74, 0]
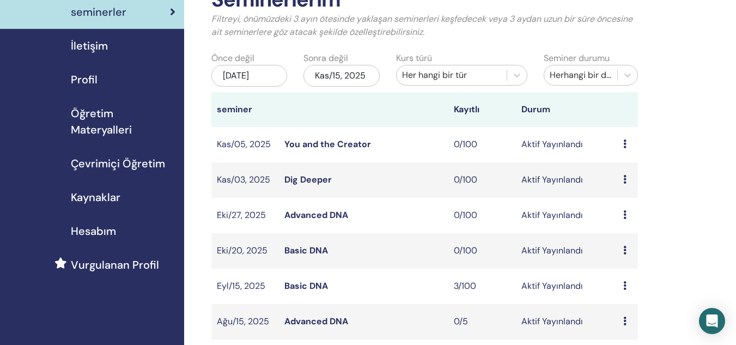
click at [313, 325] on link "Advanced DNA" at bounding box center [316, 320] width 64 height 11
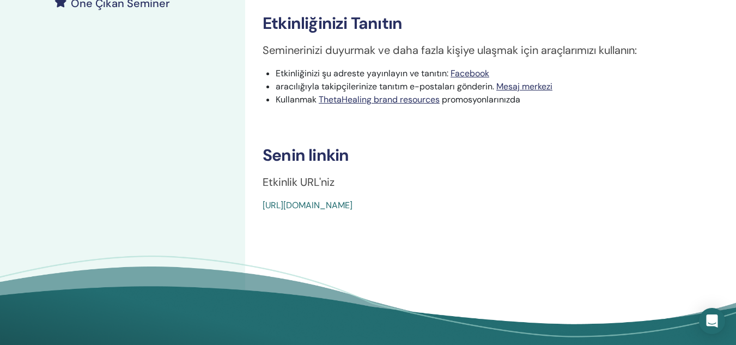
scroll to position [326, 0]
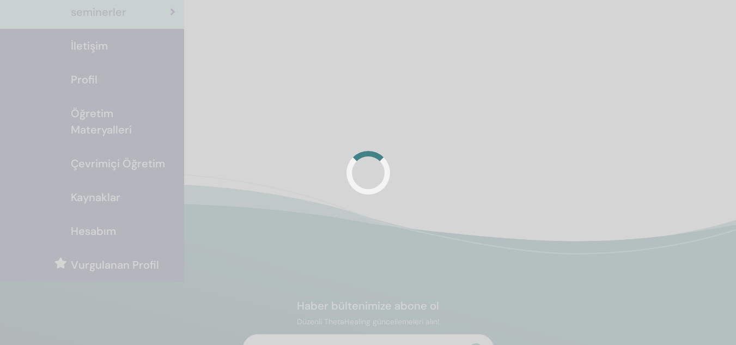
scroll to position [74, 0]
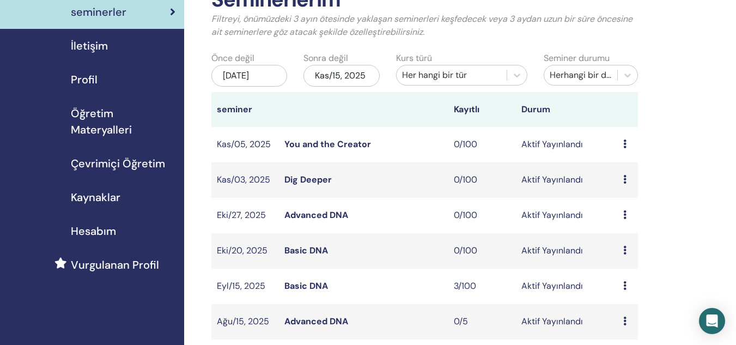
click at [312, 180] on link "Dig Deeper" at bounding box center [307, 179] width 47 height 11
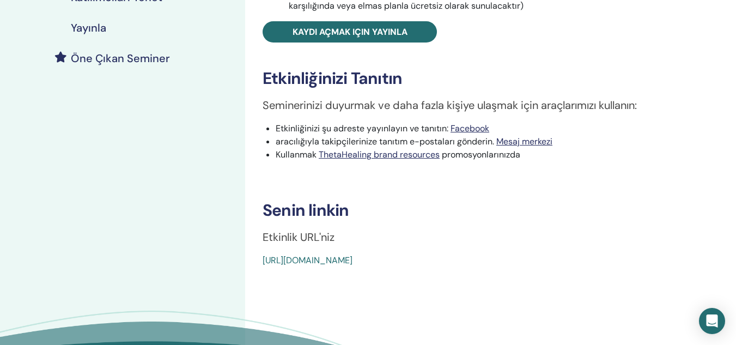
scroll to position [285, 0]
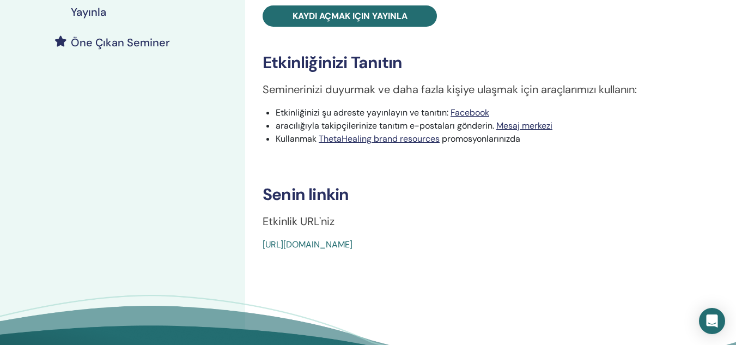
click at [352, 242] on link "[URL][DOMAIN_NAME]" at bounding box center [308, 244] width 90 height 11
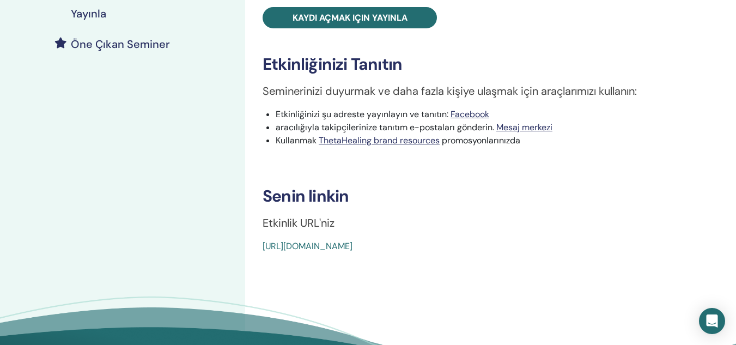
scroll to position [317, 0]
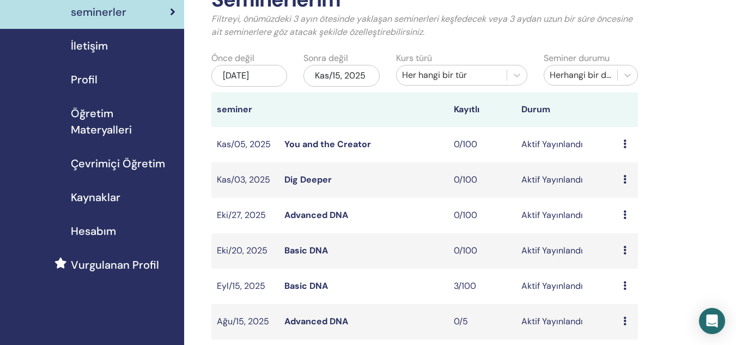
scroll to position [101, 0]
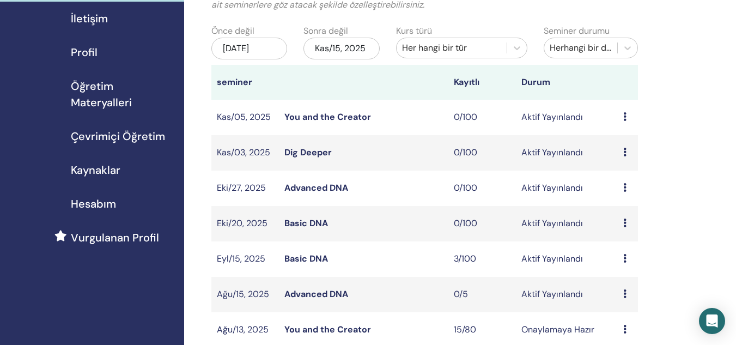
click at [306, 332] on link "You and the Creator" at bounding box center [327, 329] width 87 height 11
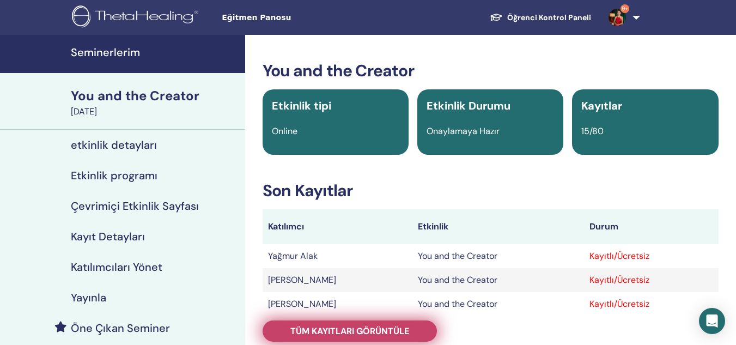
click at [387, 338] on link "Tüm kayıtları görüntüle" at bounding box center [350, 330] width 174 height 21
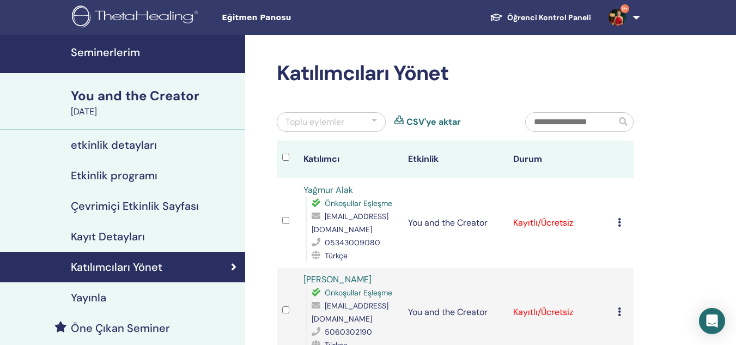
click at [618, 224] on icon at bounding box center [619, 222] width 3 height 9
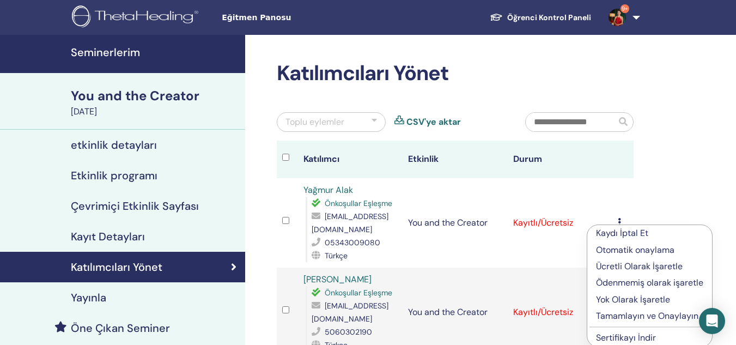
click at [605, 316] on p "Tamamlayın ve Onaylayın" at bounding box center [649, 315] width 107 height 13
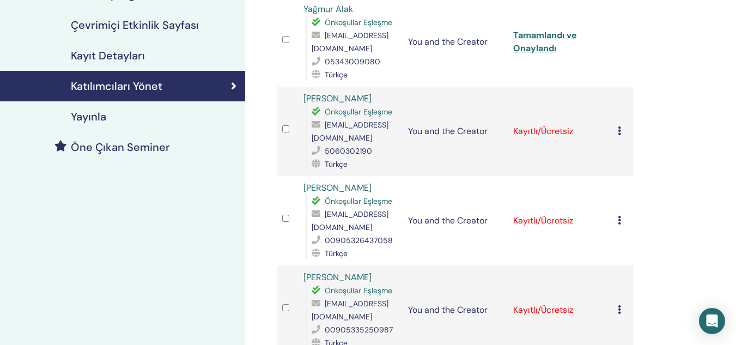
scroll to position [193, 0]
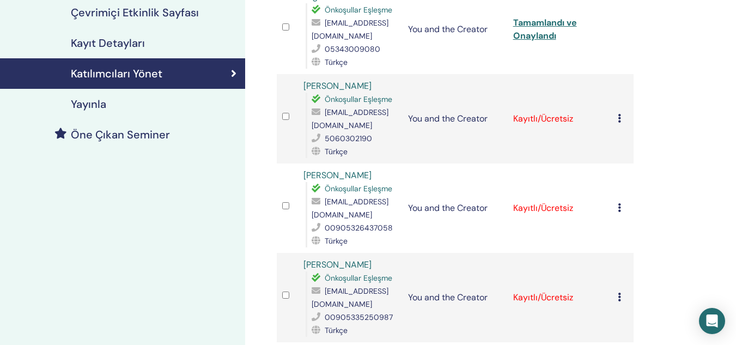
click at [619, 119] on icon at bounding box center [619, 118] width 3 height 9
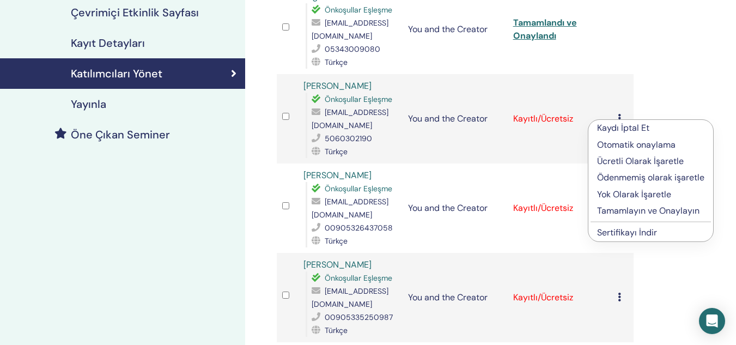
click at [612, 209] on p "Tamamlayın ve Onaylayın" at bounding box center [650, 210] width 107 height 13
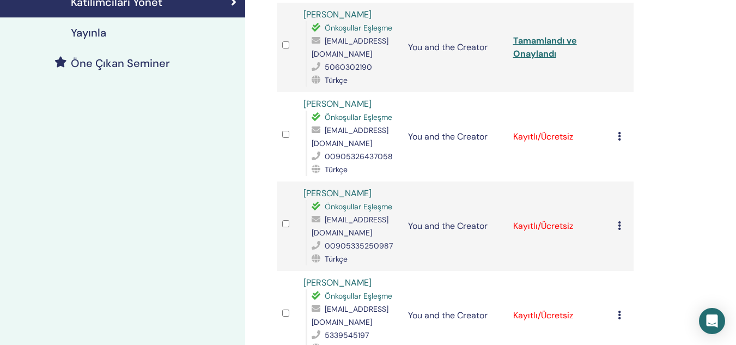
scroll to position [277, 0]
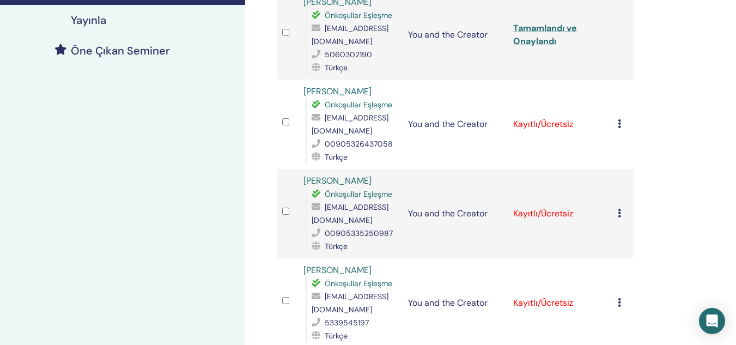
click at [618, 120] on icon at bounding box center [619, 123] width 3 height 9
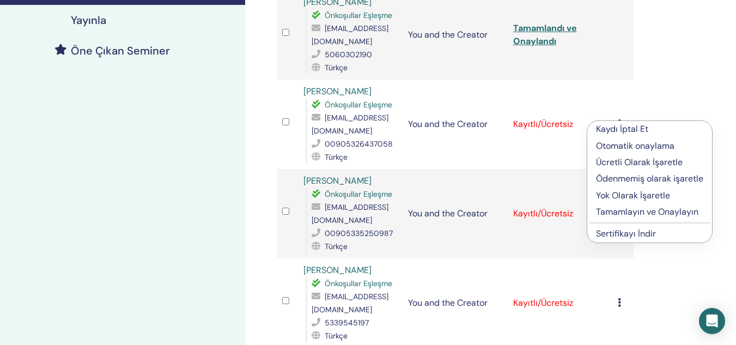
click at [626, 210] on p "Tamamlayın ve Onaylayın" at bounding box center [649, 211] width 107 height 13
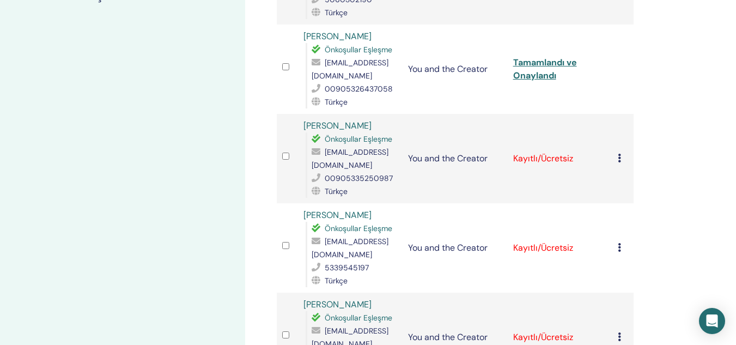
scroll to position [339, 0]
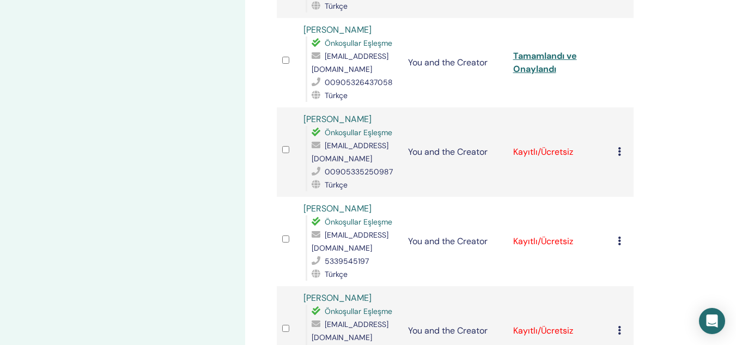
click at [617, 152] on td "Kaydı İptal Et Otomatik onaylama Ücretli Olarak İşaretle Ödenmemiş olarak işare…" at bounding box center [622, 151] width 21 height 89
click at [618, 152] on icon at bounding box center [619, 151] width 3 height 9
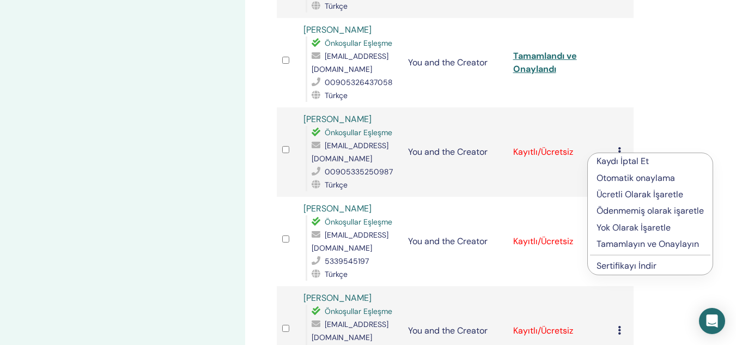
click at [611, 242] on p "Tamamlayın ve Onaylayın" at bounding box center [649, 243] width 107 height 13
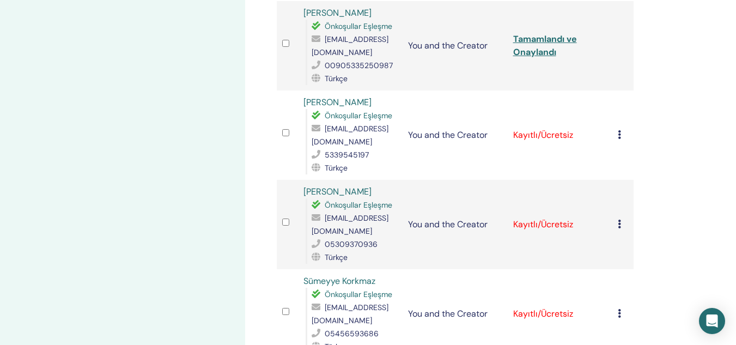
scroll to position [455, 0]
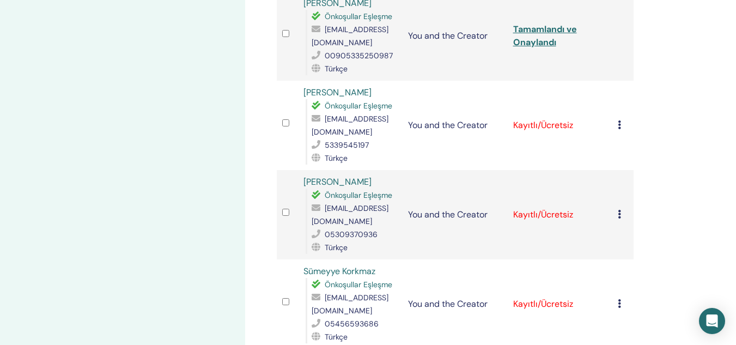
click at [619, 120] on icon at bounding box center [619, 124] width 3 height 9
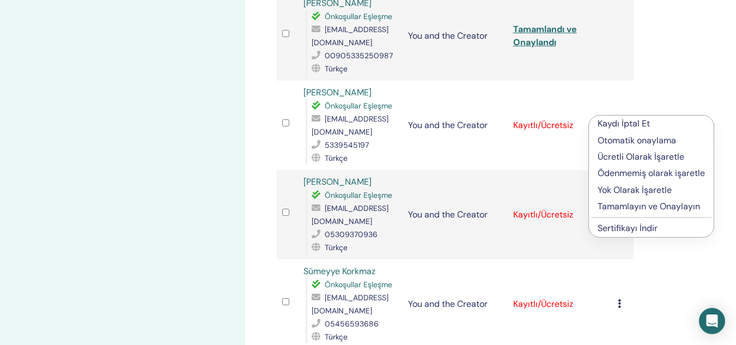
click at [617, 211] on p "Tamamlayın ve Onaylayın" at bounding box center [650, 206] width 107 height 13
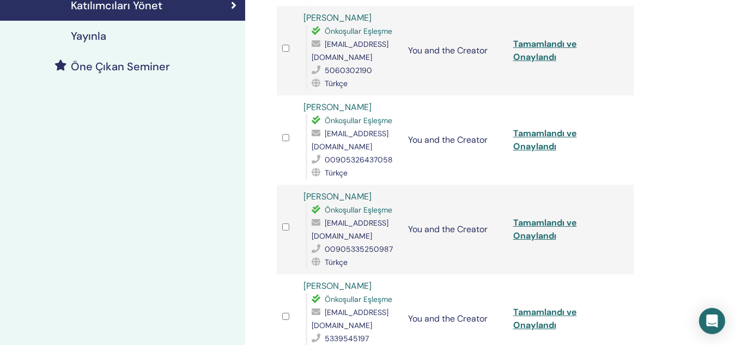
scroll to position [522, 0]
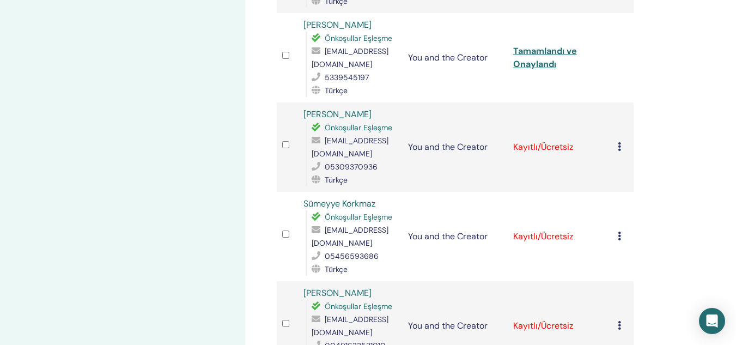
click at [619, 142] on icon at bounding box center [619, 146] width 3 height 9
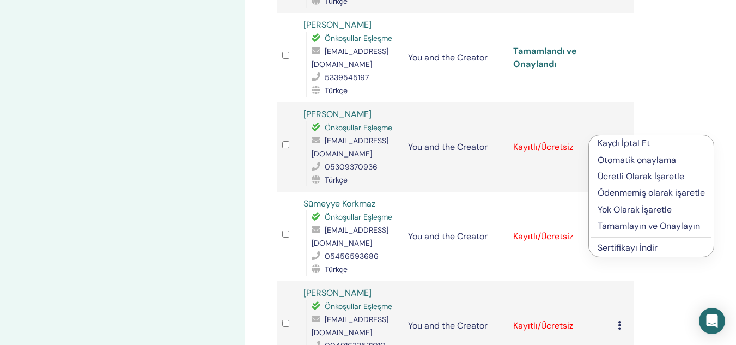
click at [643, 226] on p "Tamamlayın ve Onaylayın" at bounding box center [650, 225] width 107 height 13
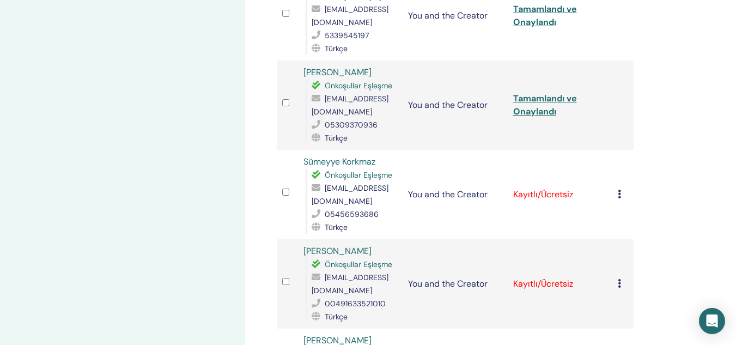
scroll to position [571, 0]
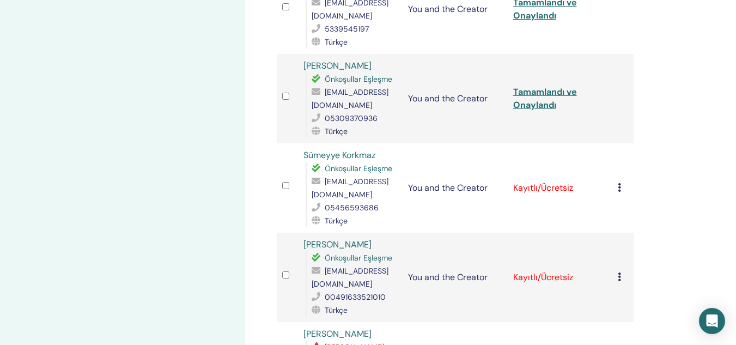
click at [619, 183] on icon at bounding box center [619, 187] width 3 height 9
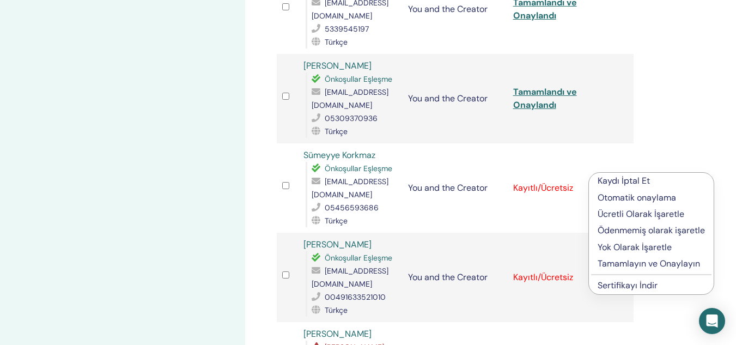
click at [605, 259] on p "Tamamlayın ve Onaylayın" at bounding box center [650, 263] width 107 height 13
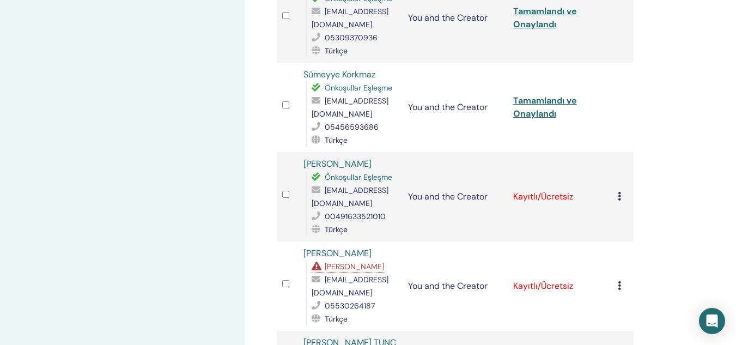
scroll to position [678, 0]
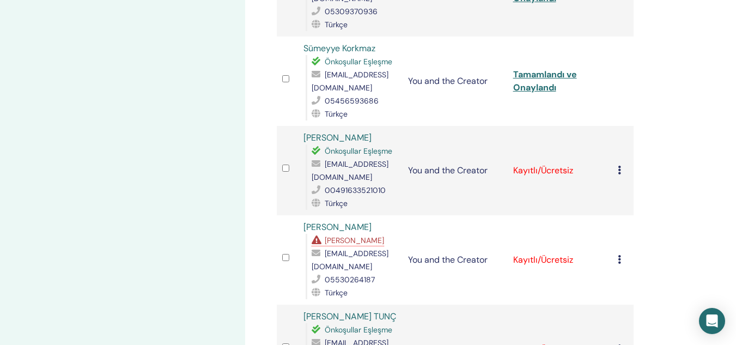
click at [620, 166] on icon at bounding box center [619, 170] width 3 height 9
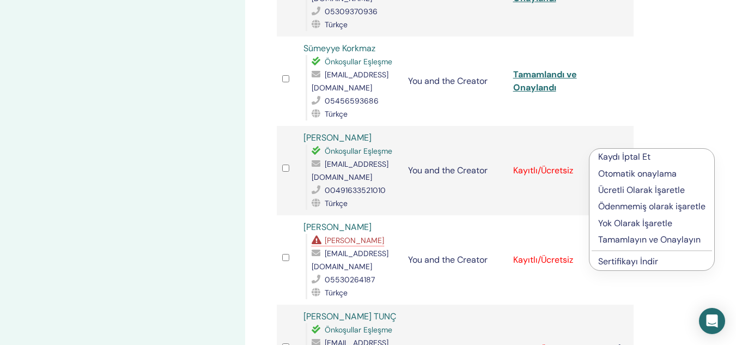
click at [611, 234] on p "Tamamlayın ve Onaylayın" at bounding box center [651, 239] width 107 height 13
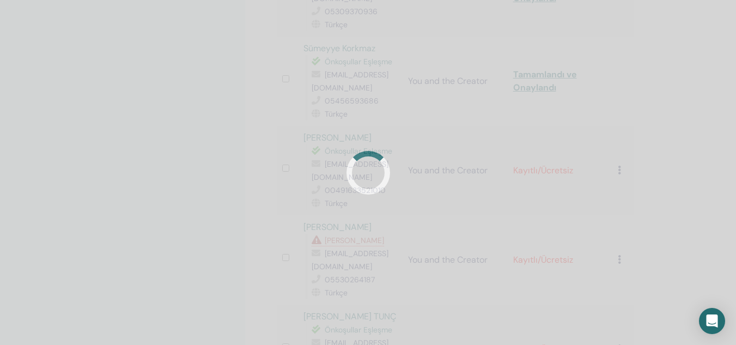
click at [611, 234] on div at bounding box center [368, 172] width 736 height 345
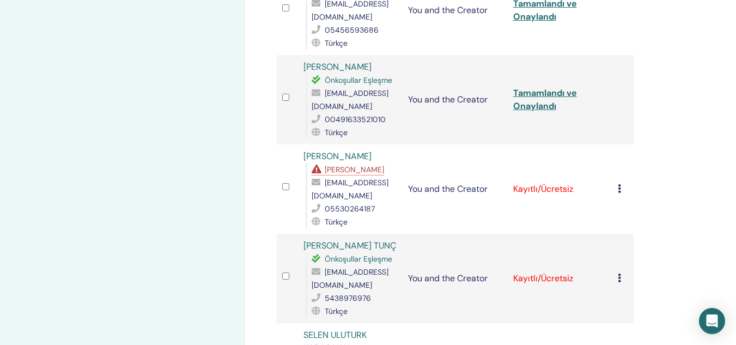
scroll to position [758, 0]
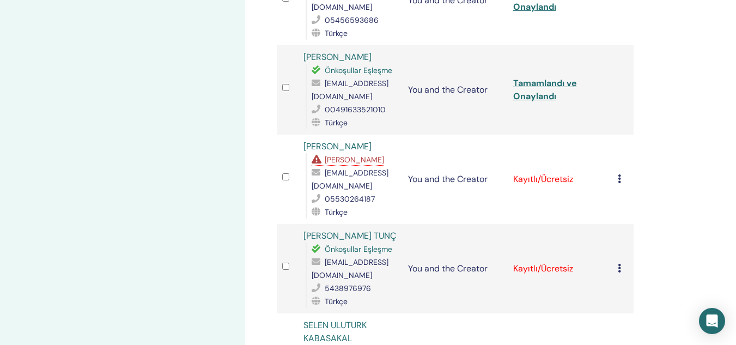
click at [618, 174] on icon at bounding box center [619, 178] width 3 height 9
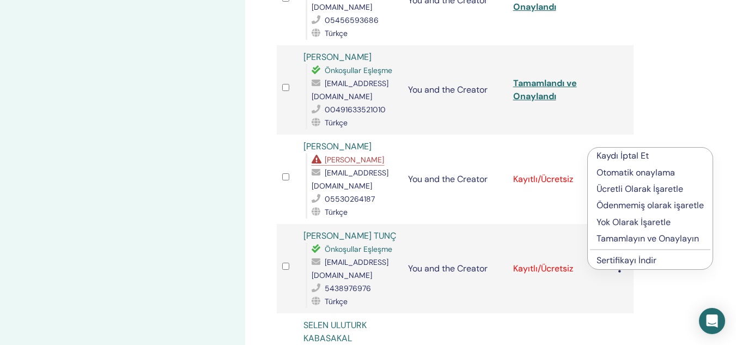
click at [604, 236] on p "Tamamlayın ve Onaylayın" at bounding box center [649, 238] width 107 height 13
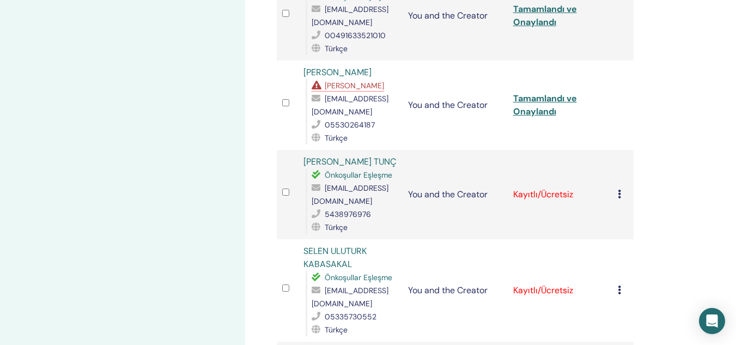
scroll to position [835, 0]
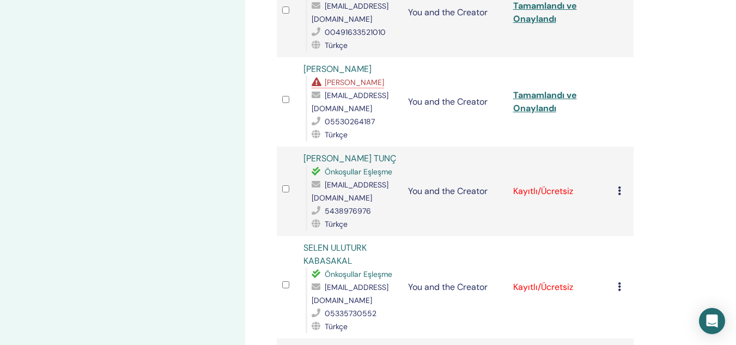
click at [618, 186] on icon at bounding box center [619, 190] width 3 height 9
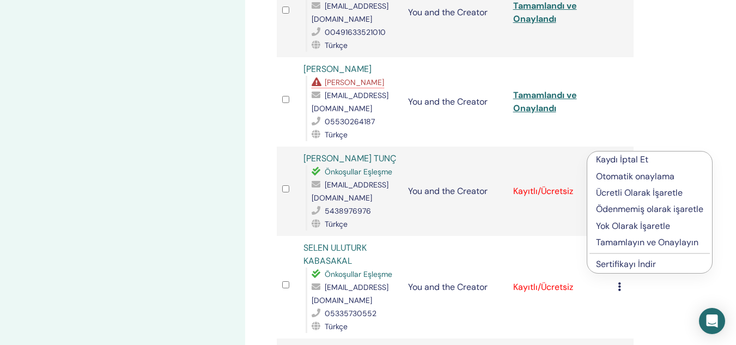
click at [606, 240] on p "Tamamlayın ve Onaylayın" at bounding box center [649, 242] width 107 height 13
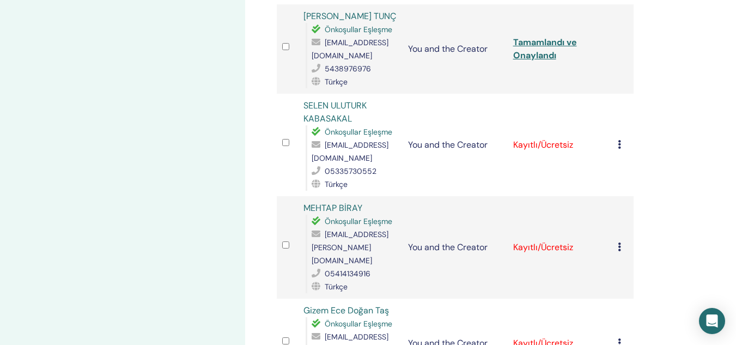
scroll to position [987, 0]
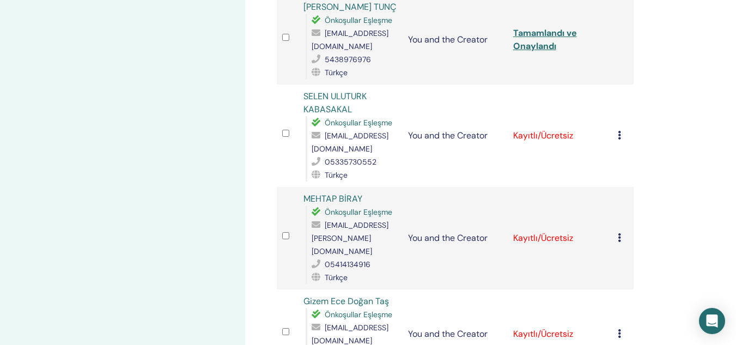
click at [621, 131] on icon at bounding box center [619, 135] width 3 height 9
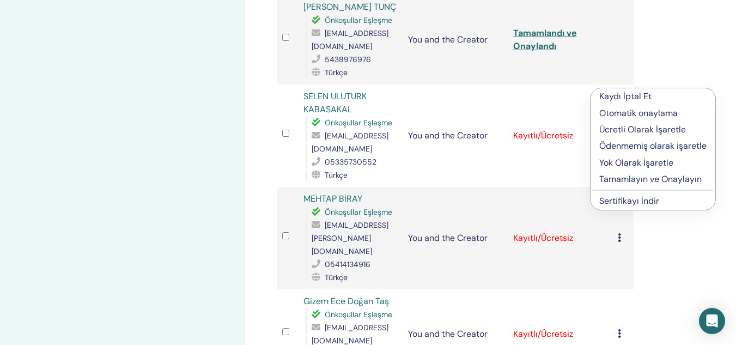
click at [612, 174] on p "Tamamlayın ve Onaylayın" at bounding box center [652, 179] width 107 height 13
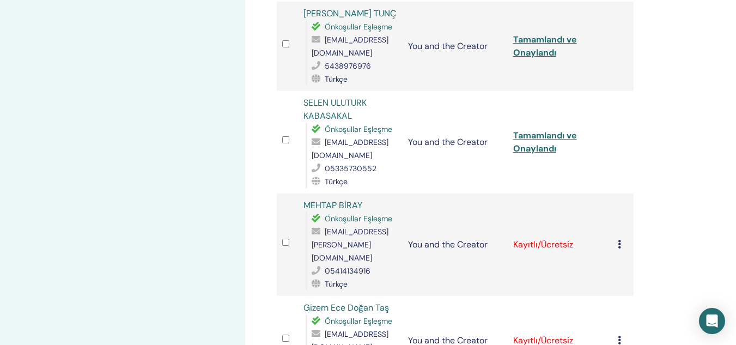
scroll to position [1003, 0]
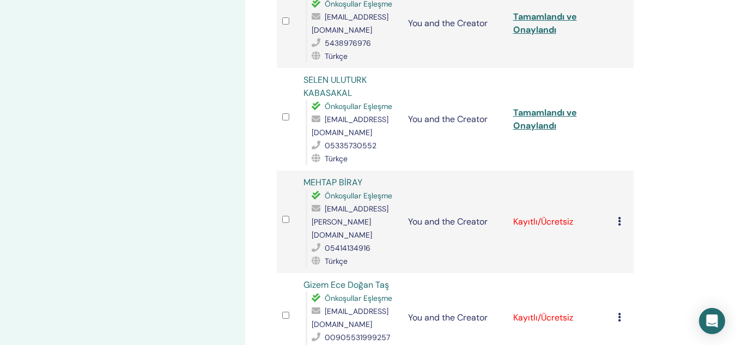
click at [619, 217] on icon at bounding box center [619, 221] width 3 height 9
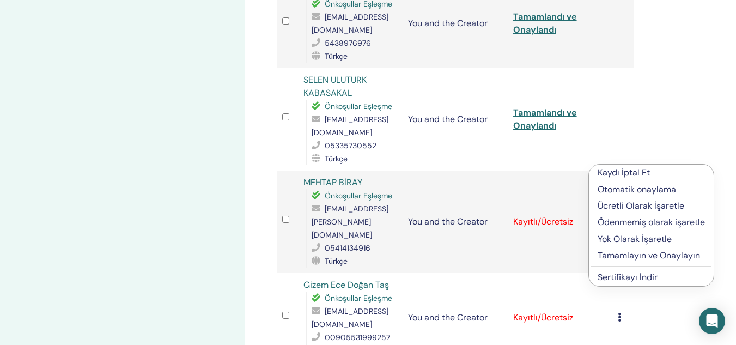
click at [617, 254] on p "Tamamlayın ve Onaylayın" at bounding box center [650, 255] width 107 height 13
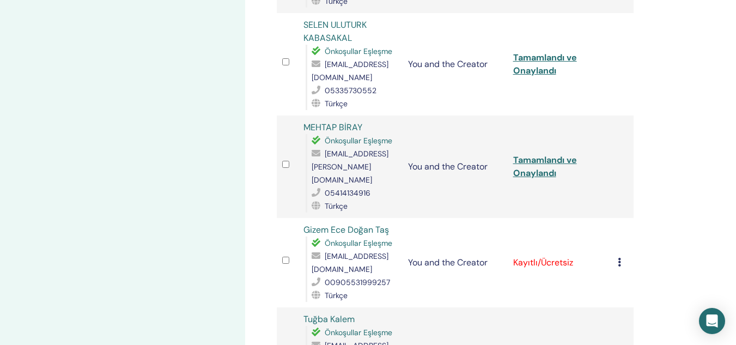
scroll to position [1077, 0]
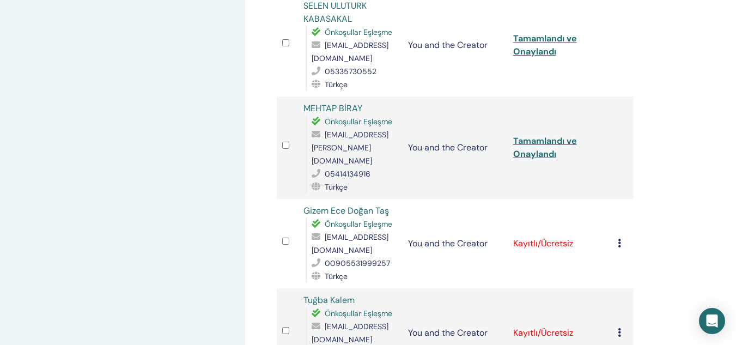
click at [619, 239] on icon at bounding box center [619, 243] width 3 height 9
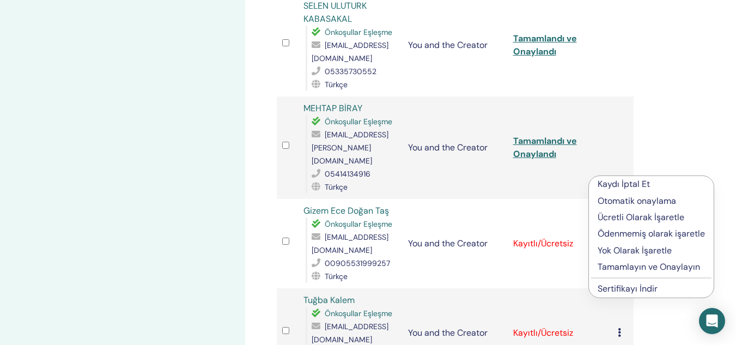
click at [626, 272] on p "Tamamlayın ve Onaylayın" at bounding box center [650, 266] width 107 height 13
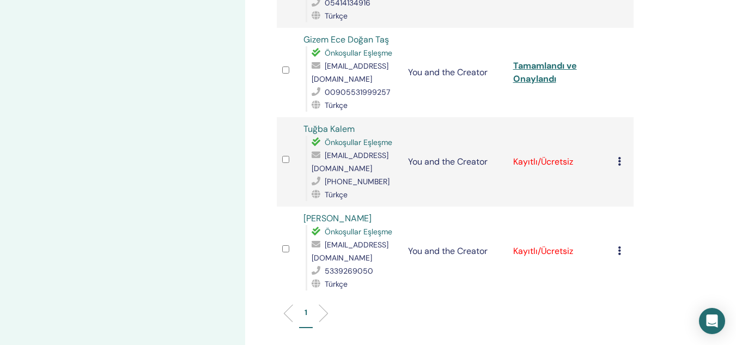
scroll to position [1219, 0]
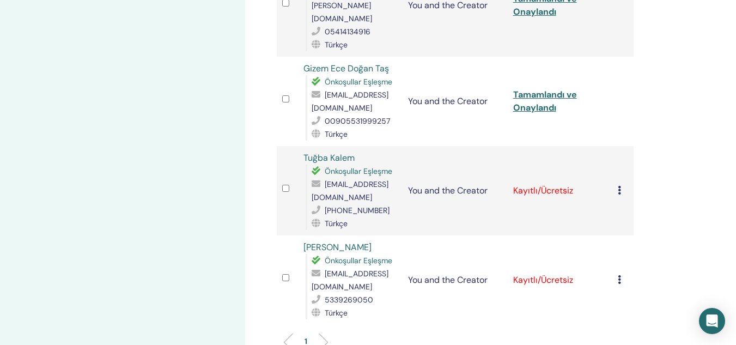
click at [620, 186] on icon at bounding box center [619, 190] width 3 height 9
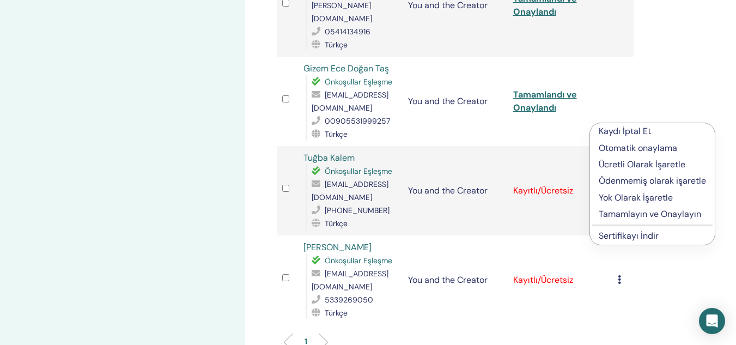
click at [624, 211] on p "Tamamlayın ve Onaylayın" at bounding box center [652, 214] width 107 height 13
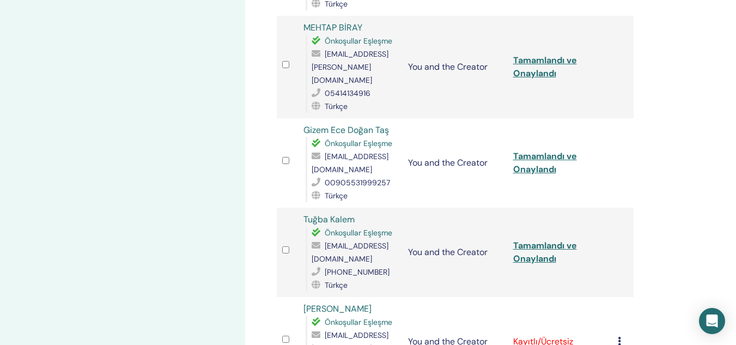
scroll to position [1174, 0]
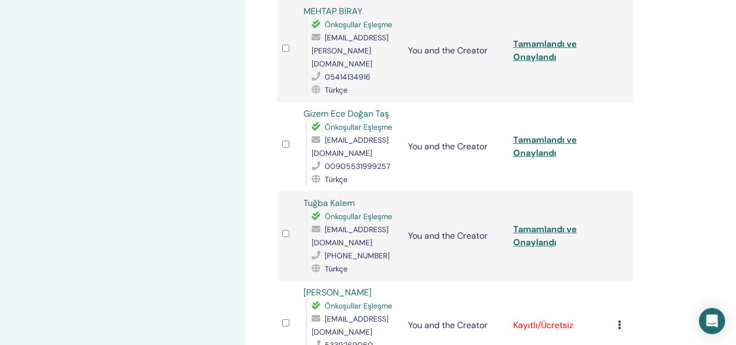
click at [618, 320] on icon at bounding box center [619, 324] width 3 height 9
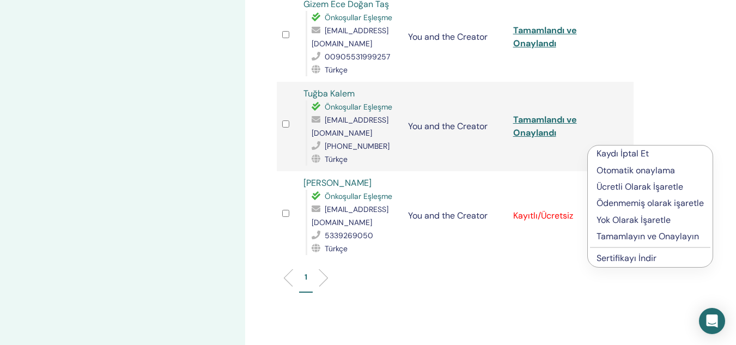
scroll to position [1294, 0]
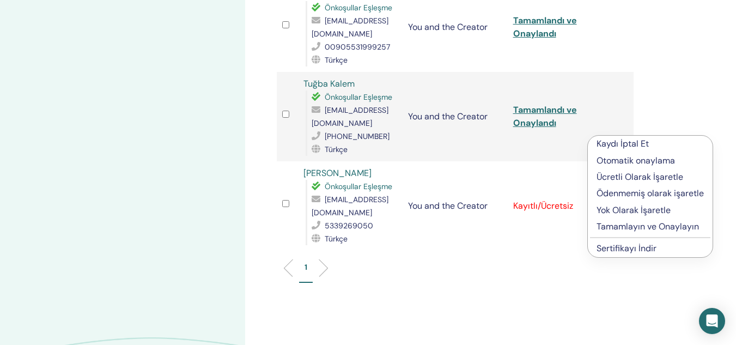
click at [674, 229] on p "Tamamlayın ve Onaylayın" at bounding box center [649, 226] width 107 height 13
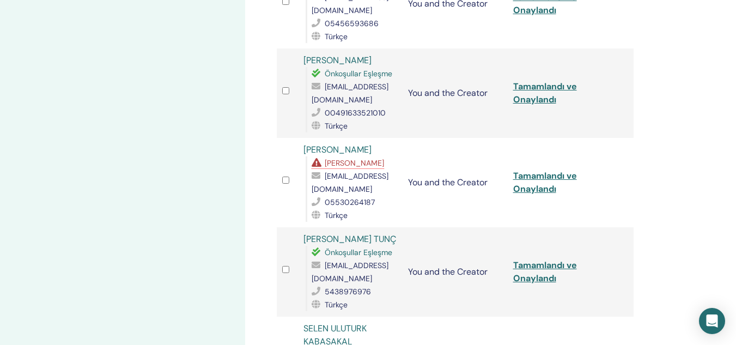
scroll to position [735, 0]
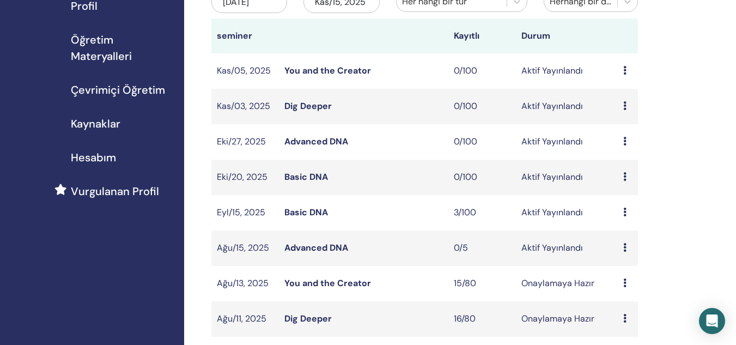
scroll to position [149, 0]
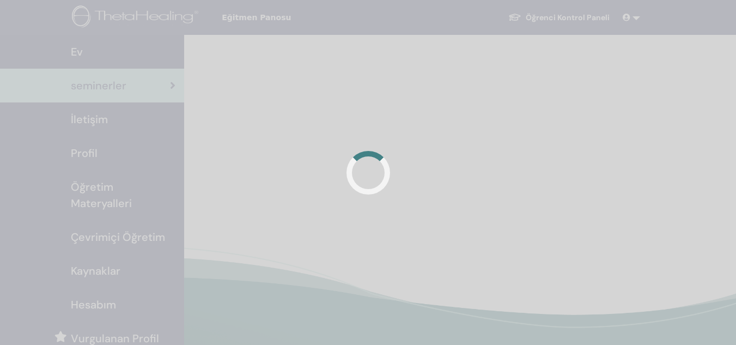
scroll to position [148, 0]
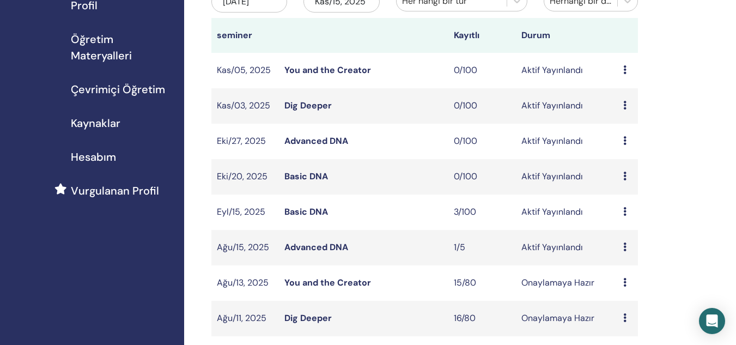
click at [307, 247] on link "Advanced DNA" at bounding box center [316, 246] width 64 height 11
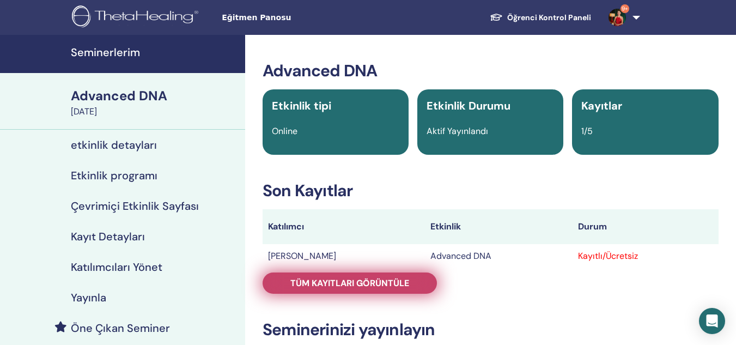
click at [389, 289] on link "Tüm kayıtları görüntüle" at bounding box center [350, 282] width 174 height 21
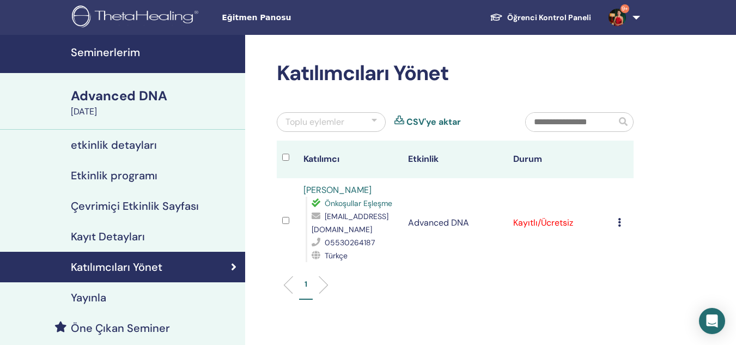
click at [618, 218] on icon at bounding box center [619, 222] width 3 height 9
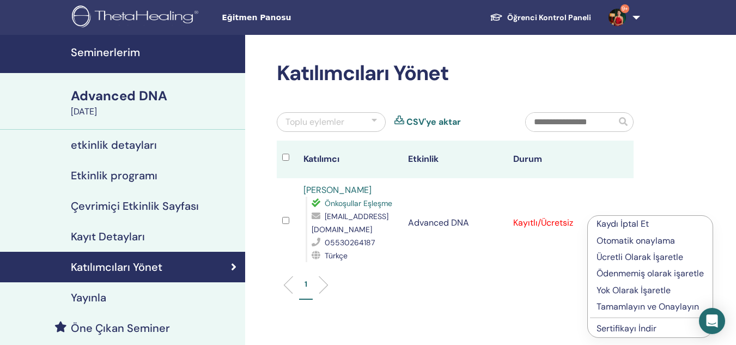
click at [601, 304] on p "Tamamlayın ve Onaylayın" at bounding box center [649, 306] width 107 height 13
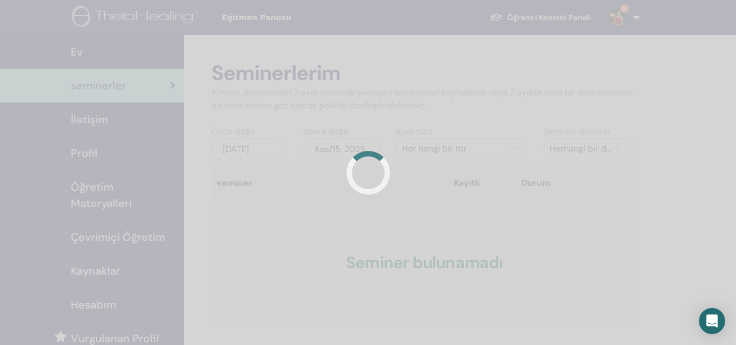
scroll to position [148, 0]
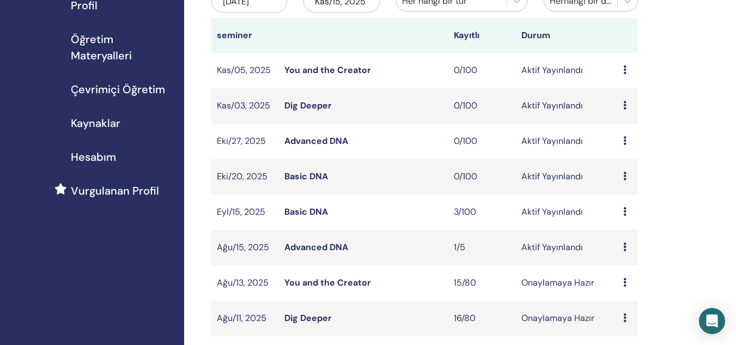
click at [306, 109] on link "Dig Deeper" at bounding box center [307, 105] width 47 height 11
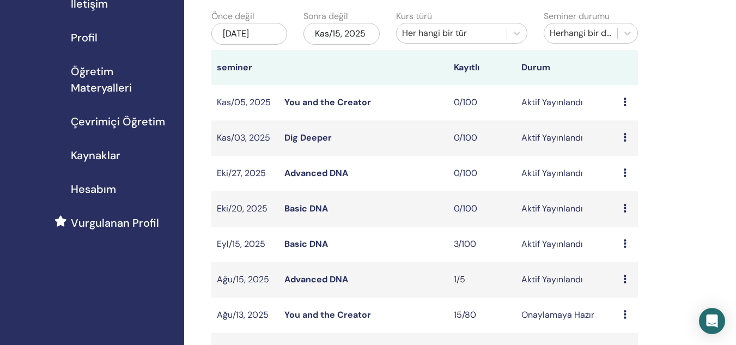
scroll to position [107, 0]
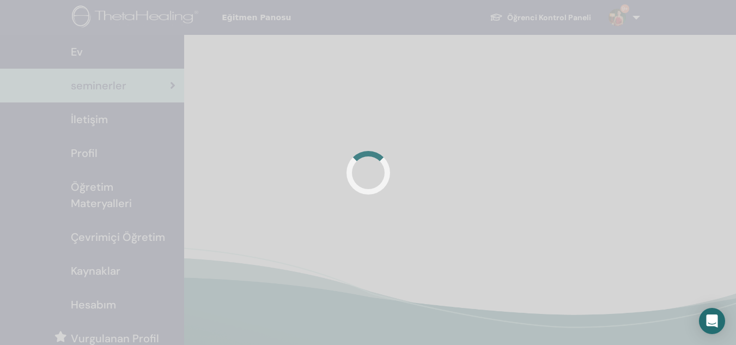
scroll to position [107, 0]
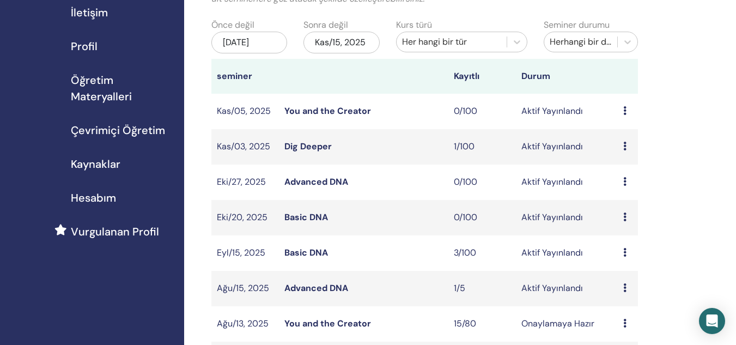
click at [299, 150] on link "Dig Deeper" at bounding box center [307, 146] width 47 height 11
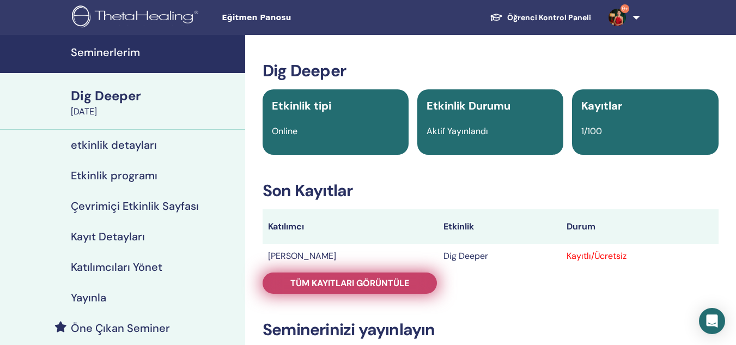
click at [406, 278] on span "Tüm kayıtları görüntüle" at bounding box center [349, 282] width 119 height 11
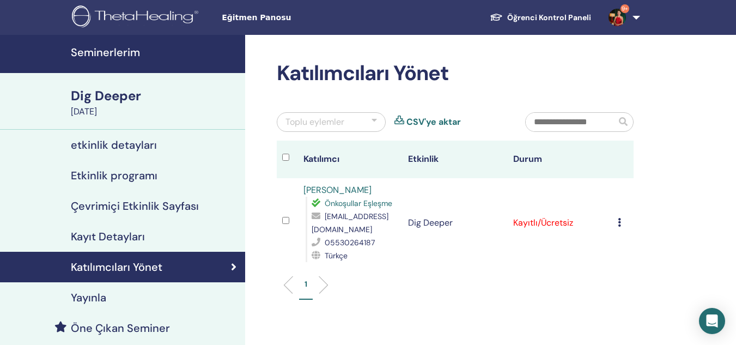
click at [620, 218] on icon at bounding box center [619, 222] width 3 height 9
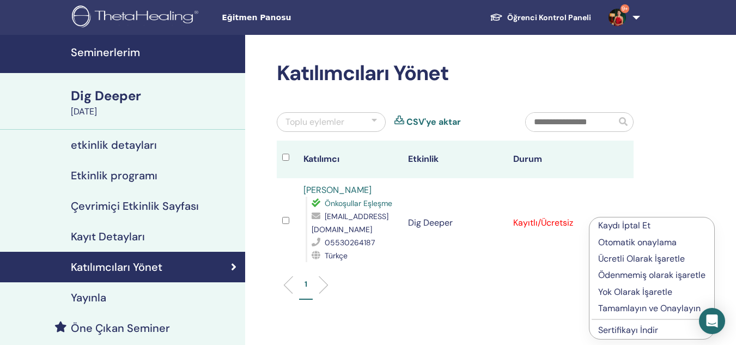
click at [604, 309] on p "Tamamlayın ve Onaylayın" at bounding box center [651, 308] width 107 height 13
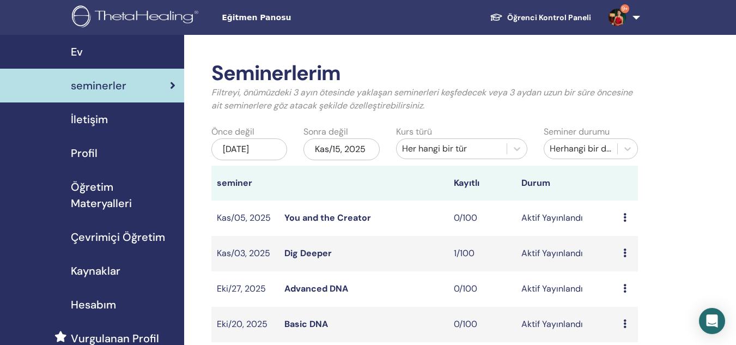
click at [504, 69] on h2 "Seminerlerim" at bounding box center [424, 73] width 426 height 25
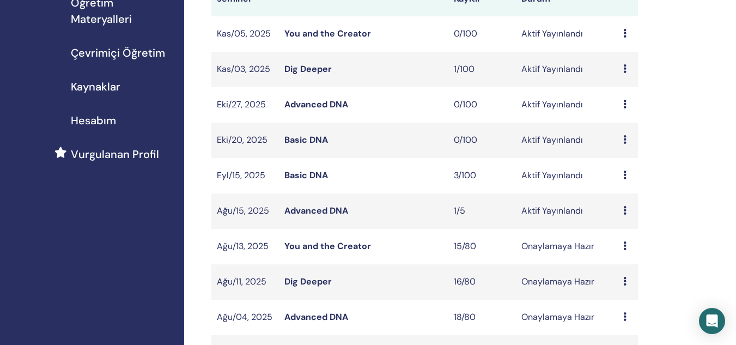
scroll to position [199, 0]
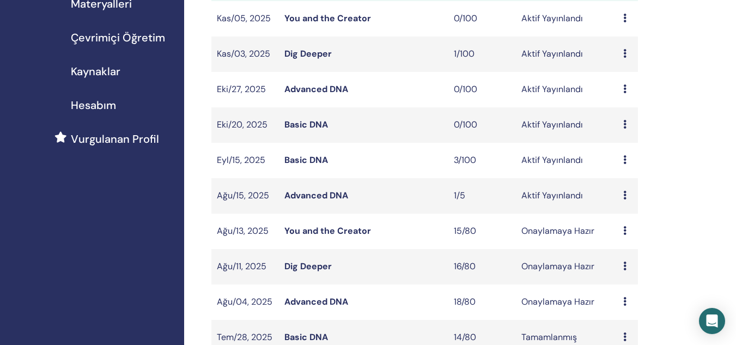
click at [295, 269] on link "Dig Deeper" at bounding box center [307, 265] width 47 height 11
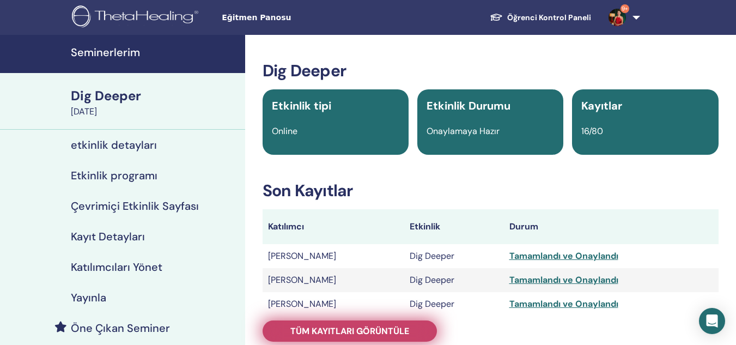
click at [345, 334] on span "Tüm kayıtları görüntüle" at bounding box center [349, 330] width 119 height 11
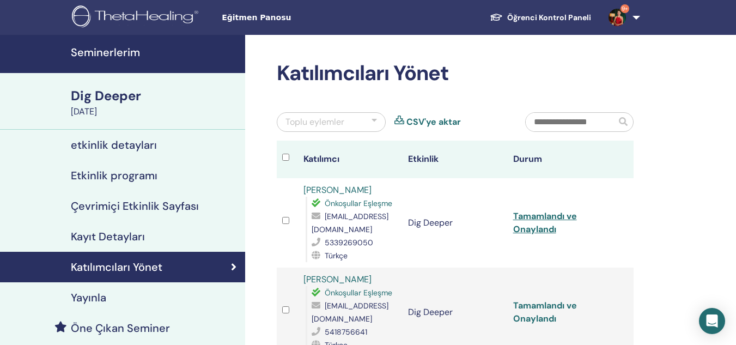
click at [534, 303] on link "Tamamlandı ve Onaylandı" at bounding box center [545, 312] width 64 height 25
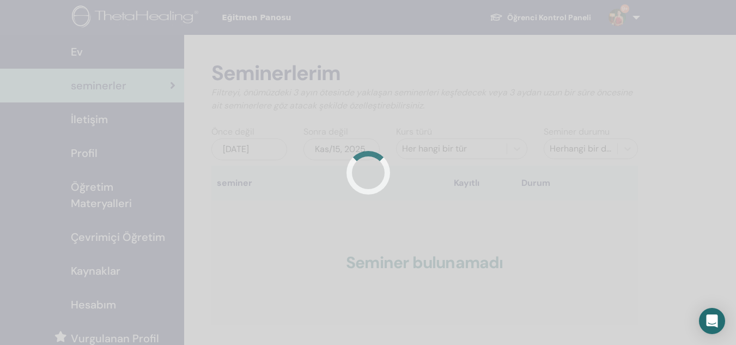
scroll to position [199, 0]
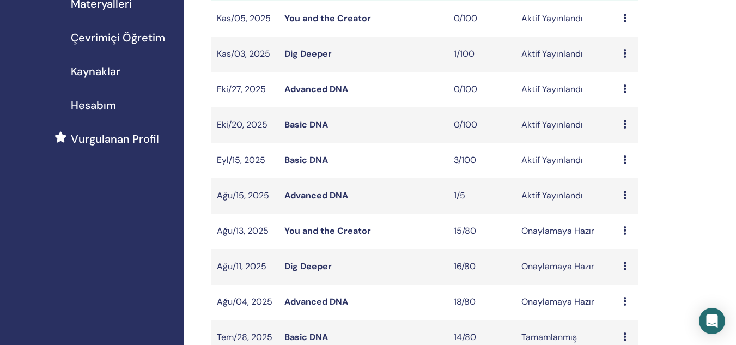
click at [292, 306] on link "Advanced DNA" at bounding box center [316, 301] width 64 height 11
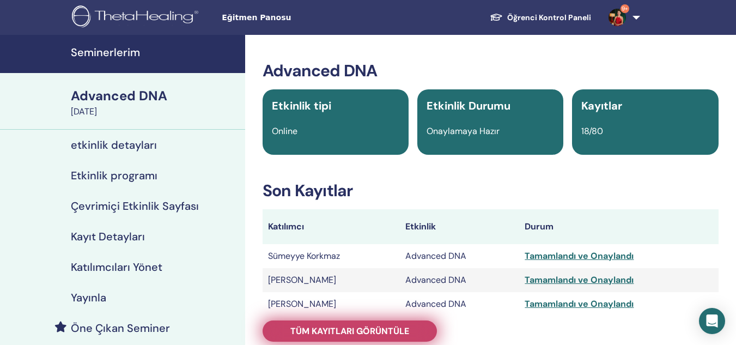
click at [319, 326] on span "Tüm kayıtları görüntüle" at bounding box center [349, 330] width 119 height 11
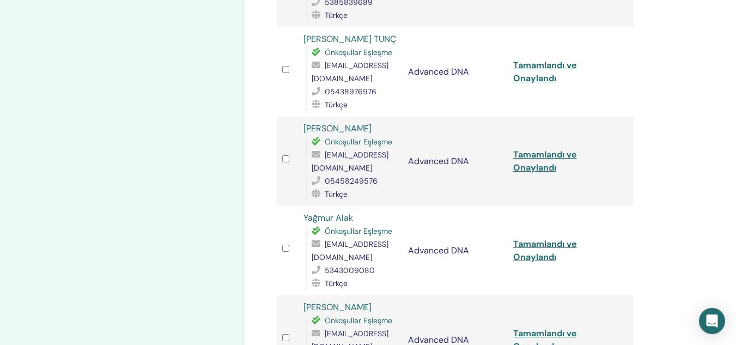
scroll to position [709, 0]
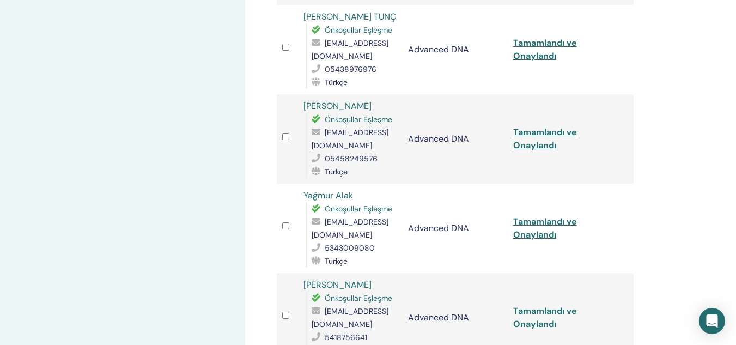
click at [545, 305] on link "Tamamlandı ve Onaylandı" at bounding box center [545, 317] width 64 height 25
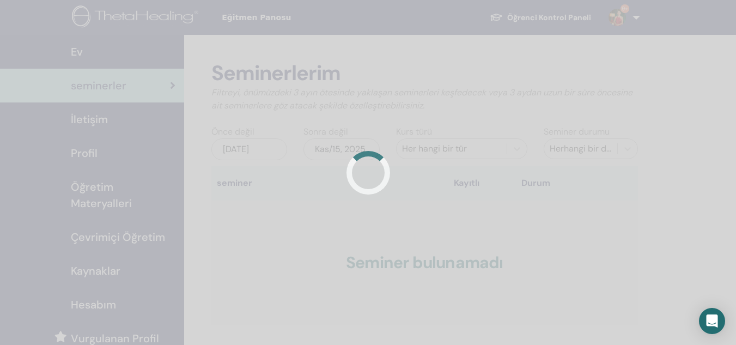
scroll to position [199, 0]
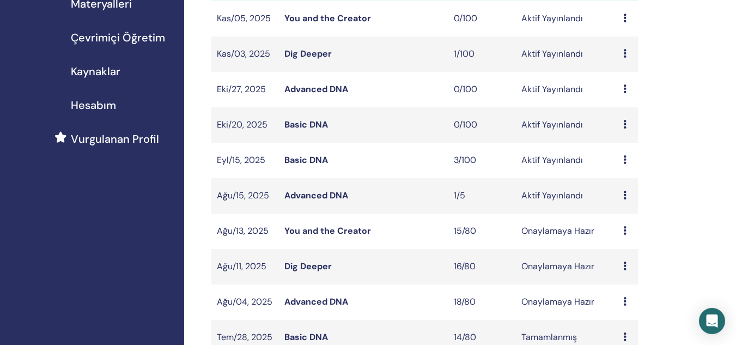
click at [303, 339] on link "Basic DNA" at bounding box center [306, 336] width 44 height 11
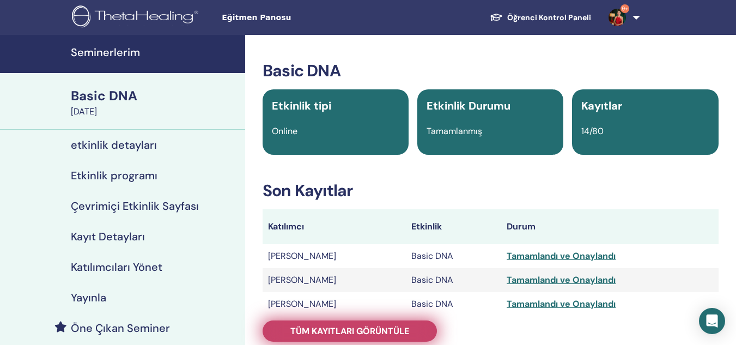
click at [328, 324] on link "Tüm kayıtları görüntüle" at bounding box center [350, 330] width 174 height 21
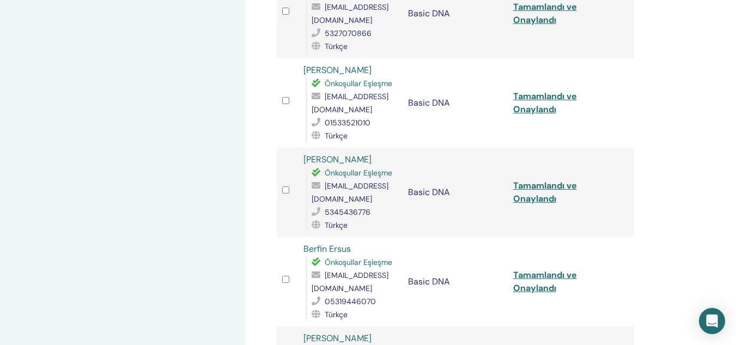
scroll to position [449, 0]
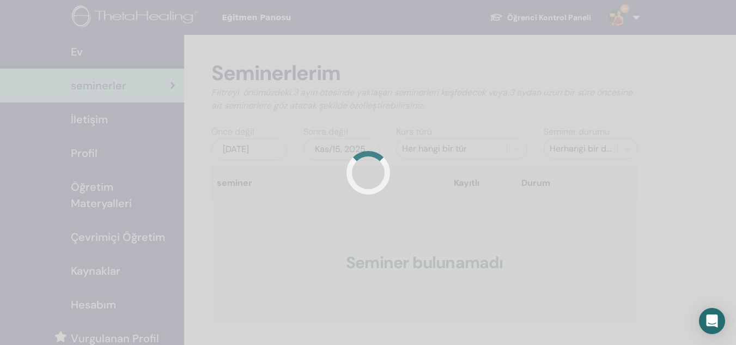
scroll to position [199, 0]
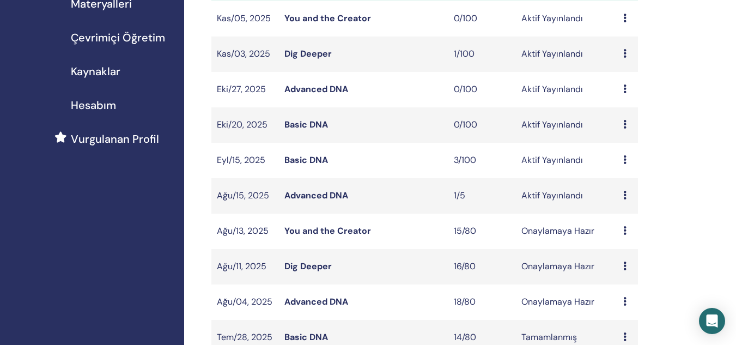
click at [288, 341] on link "Basic DNA" at bounding box center [306, 336] width 44 height 11
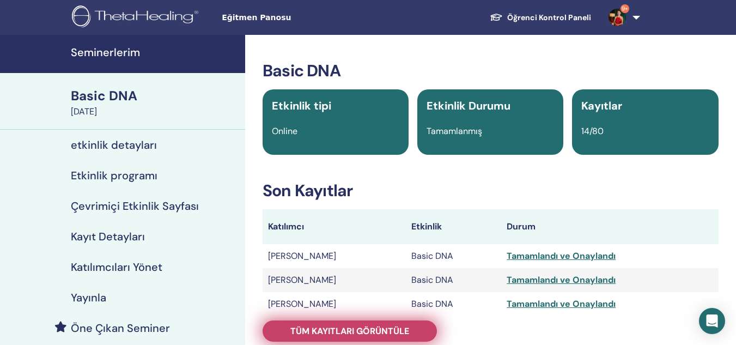
click at [355, 334] on span "Tüm kayıtları görüntüle" at bounding box center [349, 330] width 119 height 11
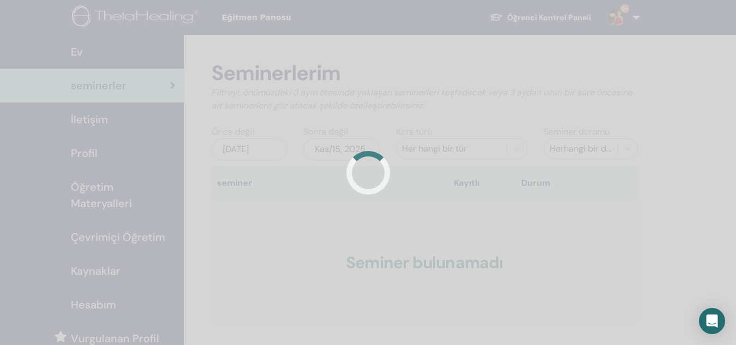
scroll to position [199, 0]
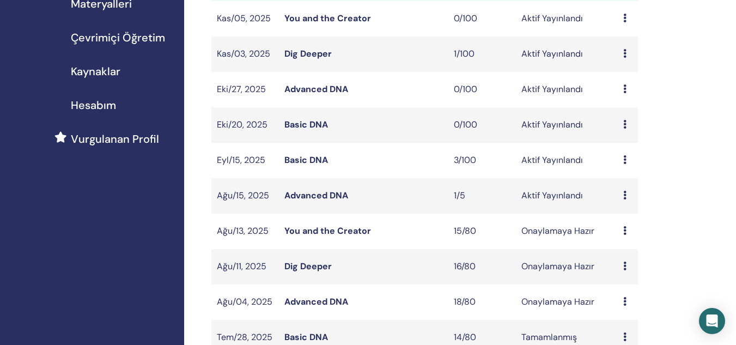
click at [294, 339] on link "Basic DNA" at bounding box center [306, 336] width 44 height 11
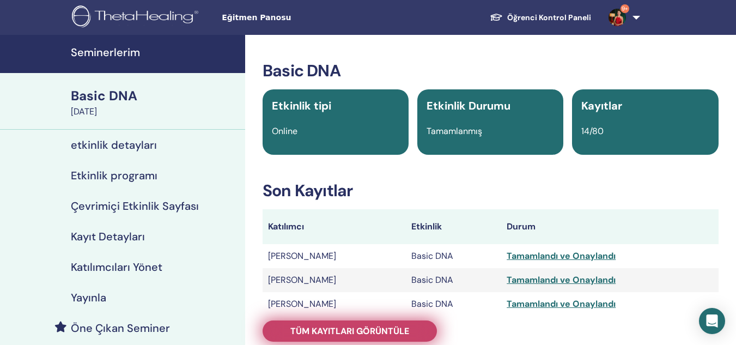
click at [319, 334] on span "Tüm kayıtları görüntüle" at bounding box center [349, 330] width 119 height 11
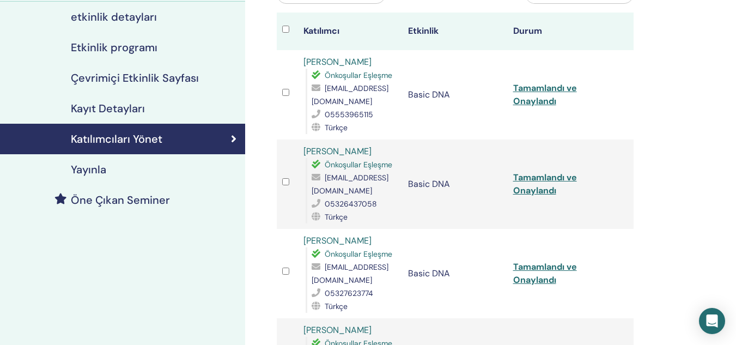
scroll to position [103, 0]
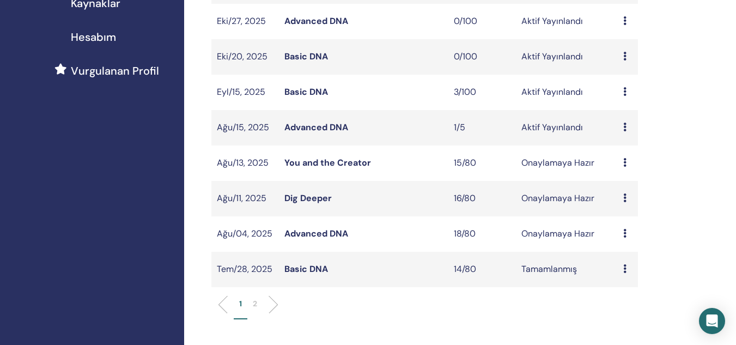
scroll to position [270, 0]
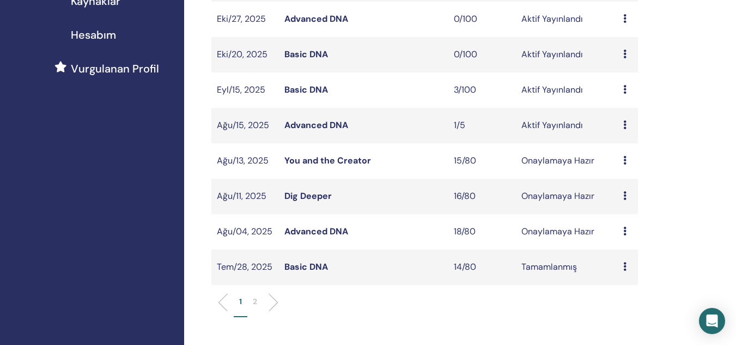
click at [253, 296] on p "2" at bounding box center [255, 301] width 4 height 11
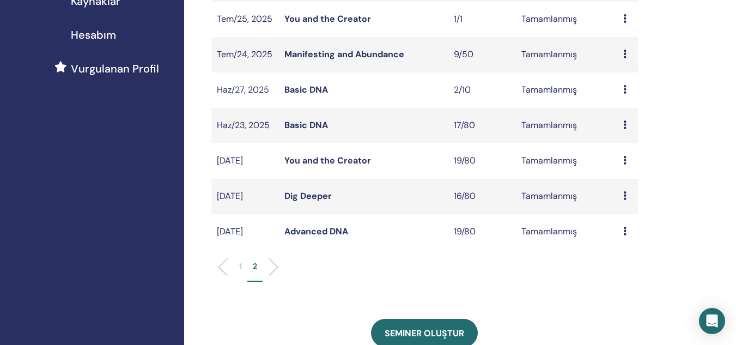
click at [312, 90] on link "Basic DNA" at bounding box center [306, 89] width 44 height 11
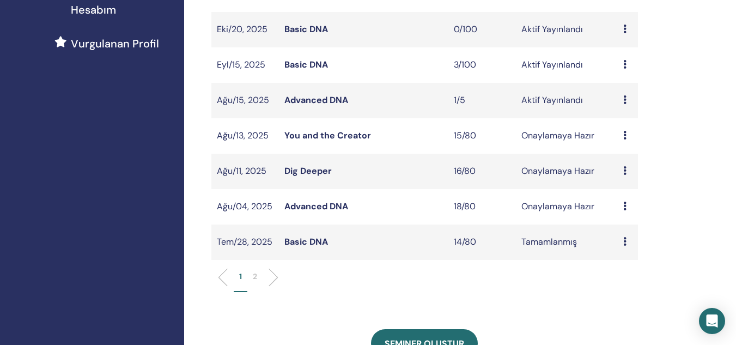
scroll to position [299, 0]
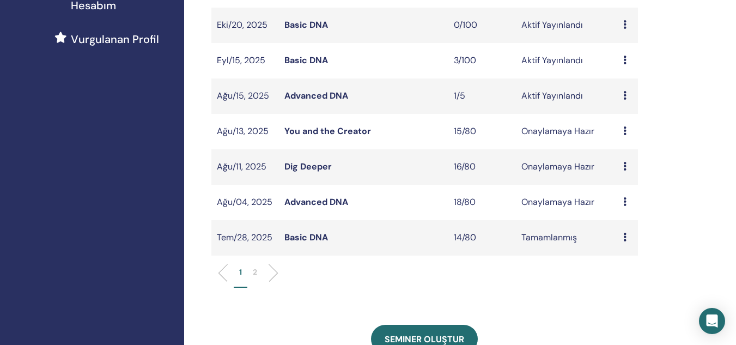
click at [254, 271] on p "2" at bounding box center [255, 271] width 4 height 11
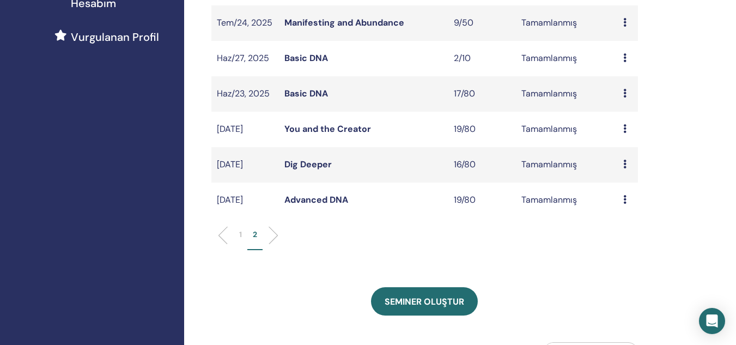
scroll to position [303, 0]
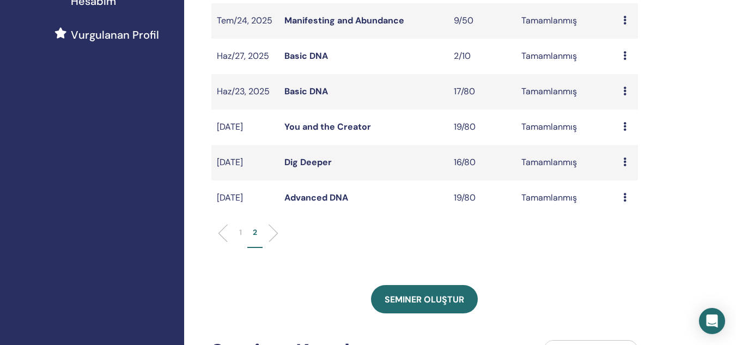
click at [239, 231] on p "1" at bounding box center [240, 232] width 3 height 11
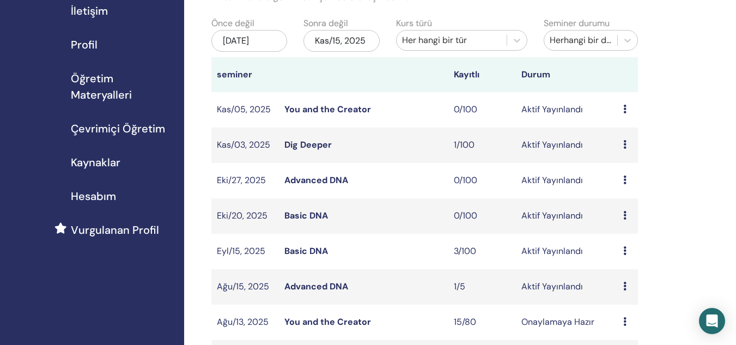
scroll to position [104, 0]
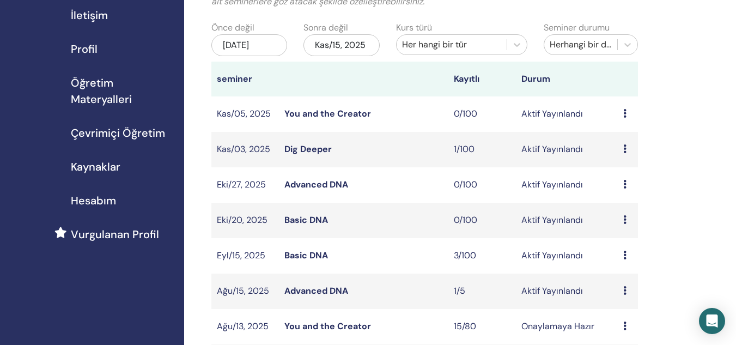
click at [326, 322] on link "You and the Creator" at bounding box center [327, 325] width 87 height 11
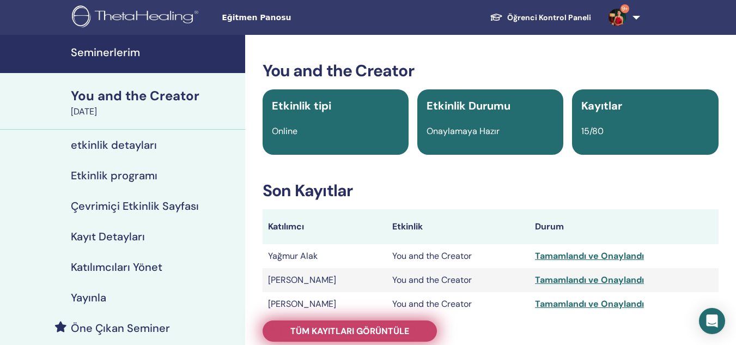
click at [365, 332] on span "Tüm kayıtları görüntüle" at bounding box center [349, 330] width 119 height 11
